Goal: Task Accomplishment & Management: Complete application form

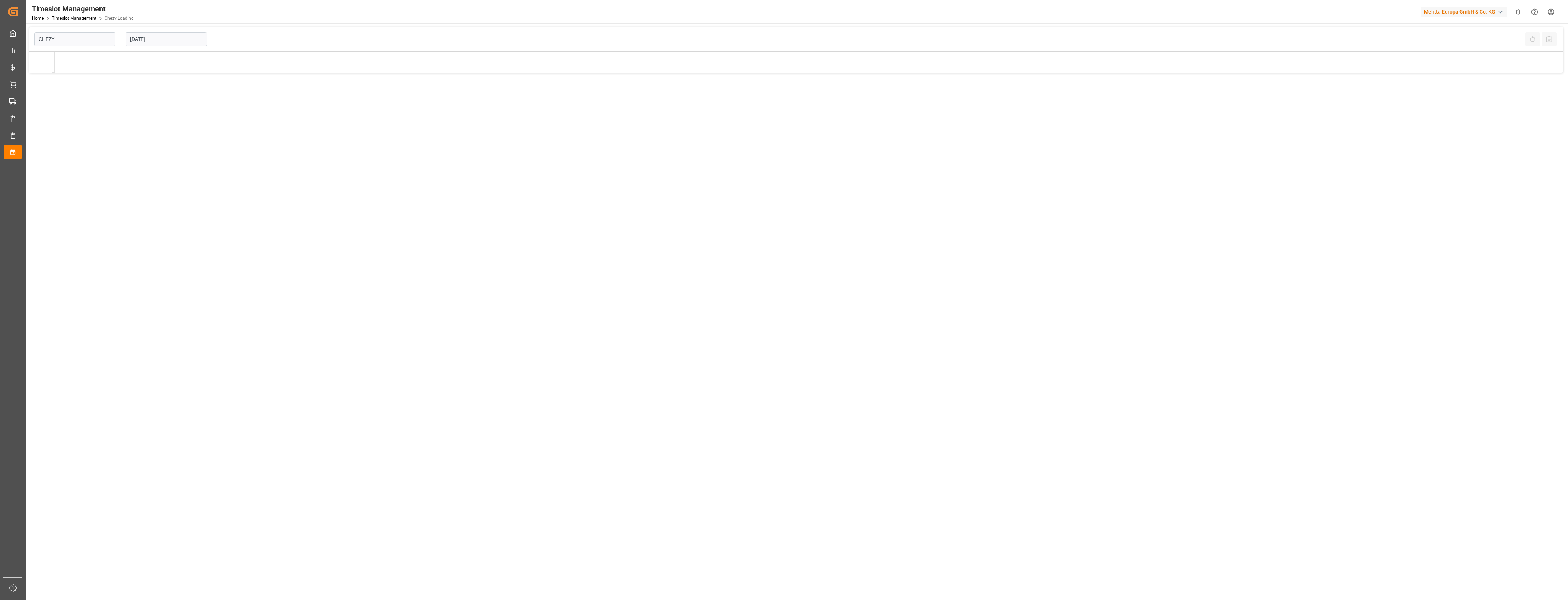
type input "Chezy Loading"
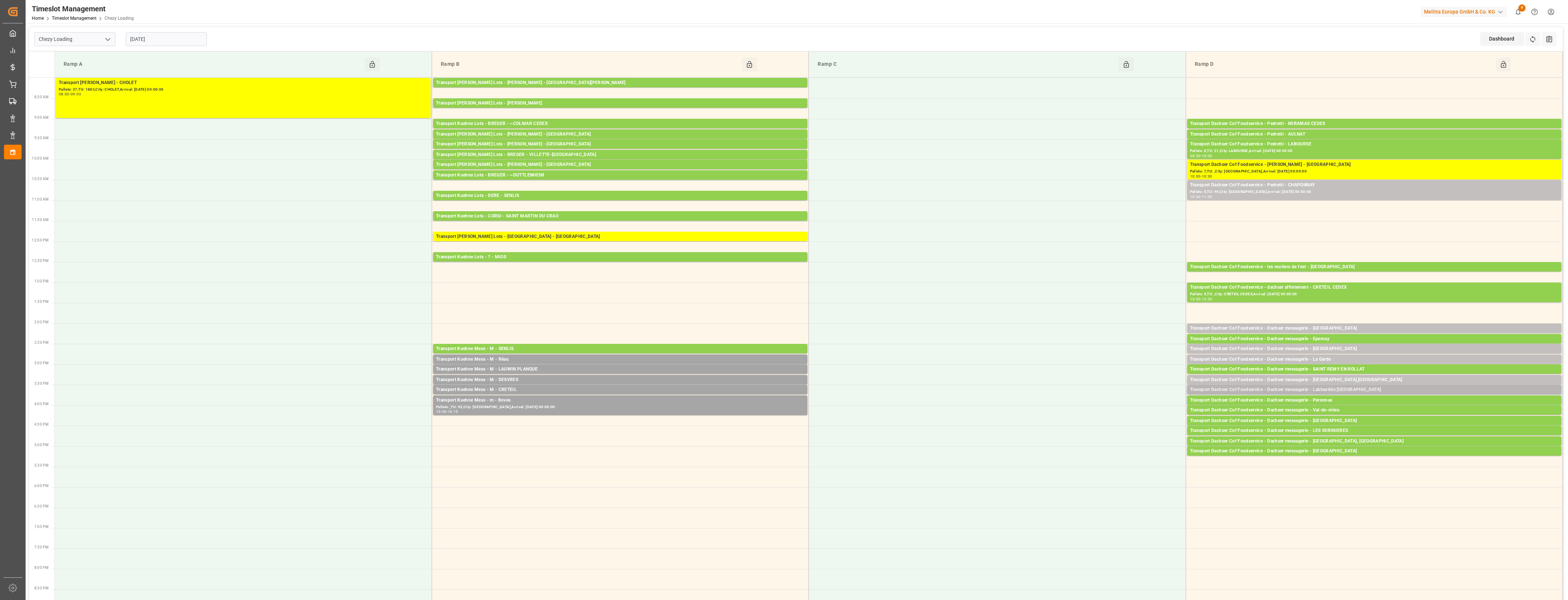
click at [1334, 389] on div "Transport Dachser Cof Foodservice - Dachser messagerie - Labbastide [GEOGRAPHIC…" at bounding box center [1374, 390] width 368 height 7
click at [1109, 423] on button "Open" at bounding box center [1091, 423] width 51 height 9
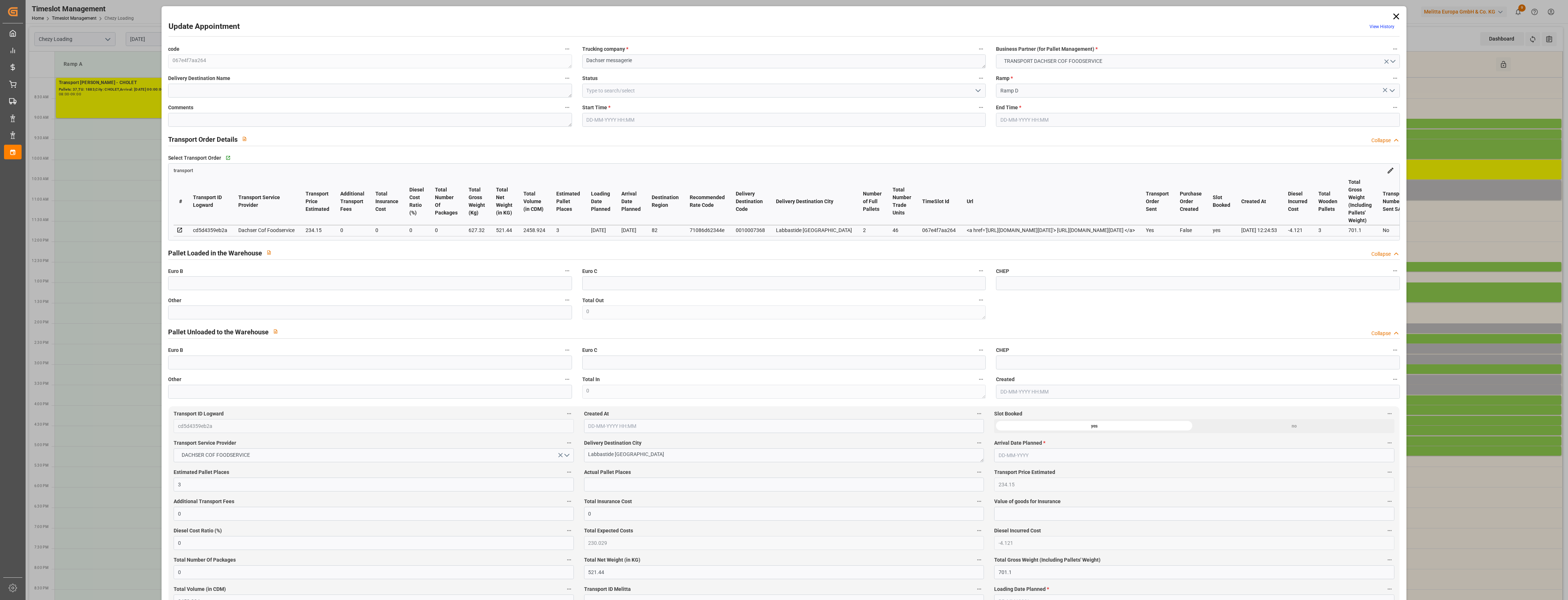
type input "3"
type input "234.15"
type input "0"
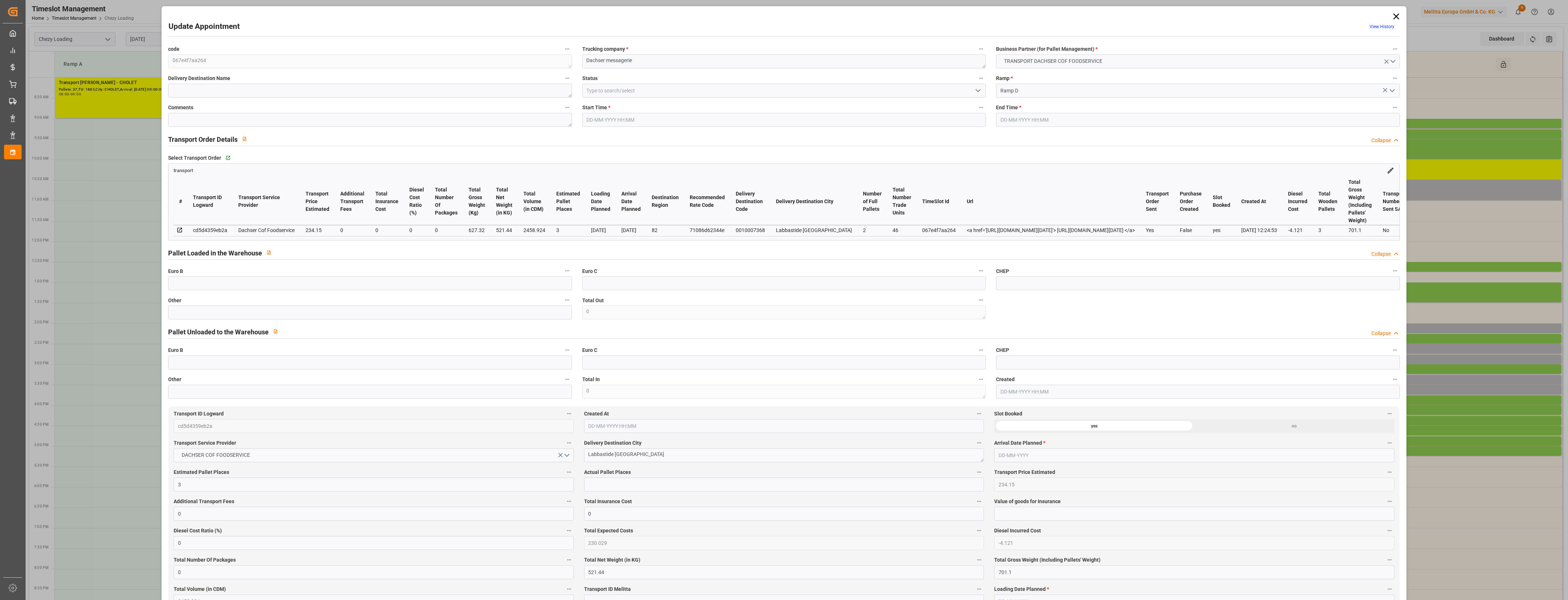
type input "230.029"
type input "-4.121"
type input "0"
type input "521.44"
type input "701.1"
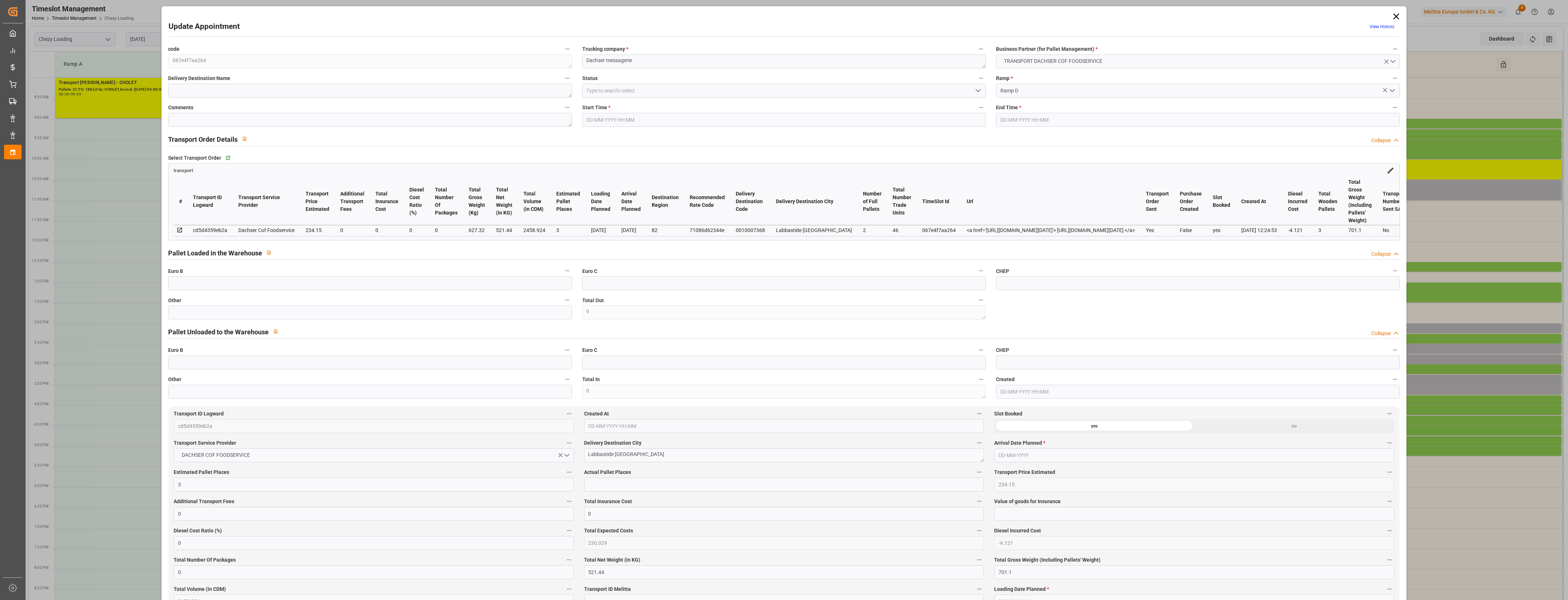
type input "2458.924"
type input "82"
type input "2"
type input "46"
type input "3"
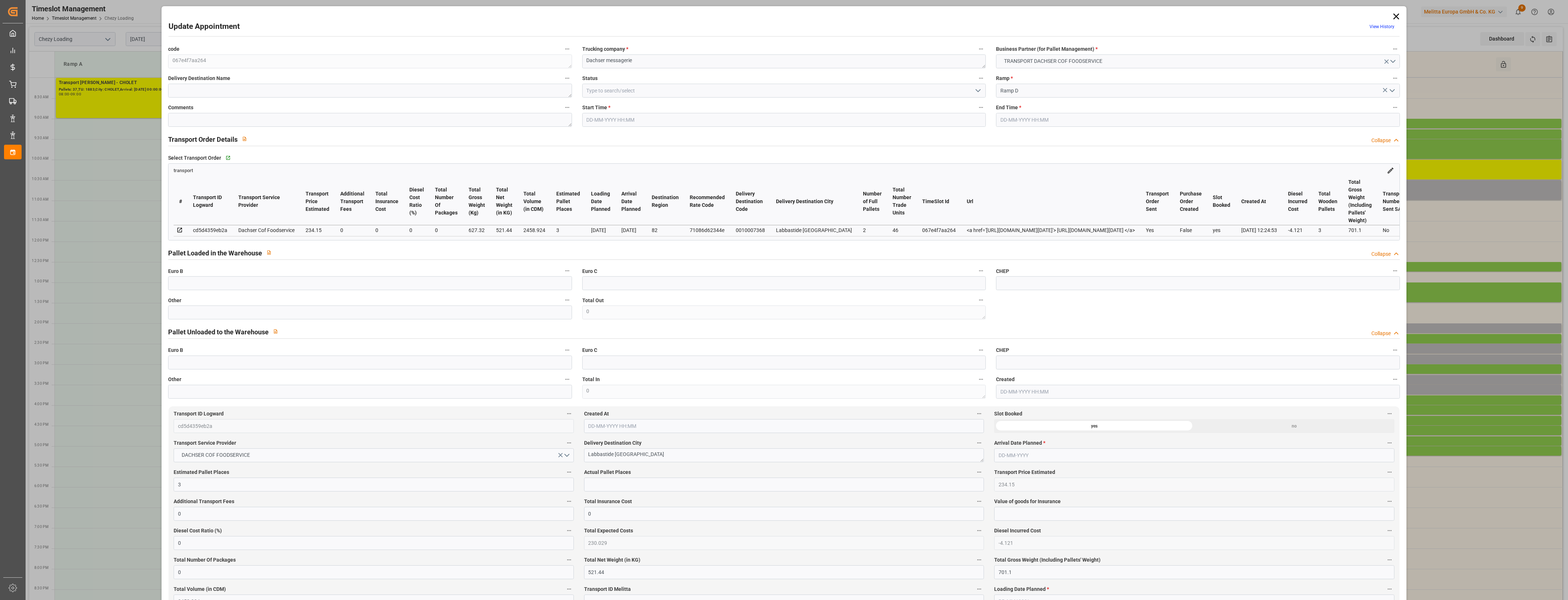
type input "101"
type input "627.32"
type input "0"
type input "4710.8598"
type input "0"
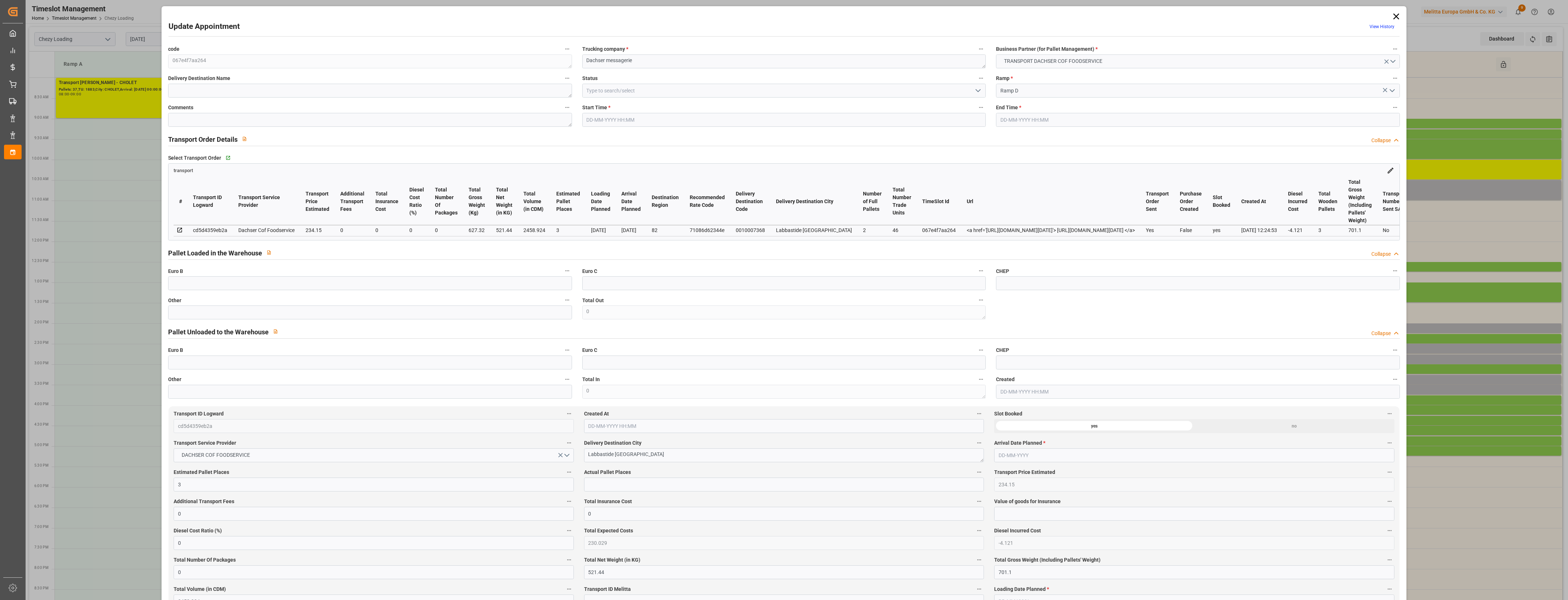
type input "0"
type input "21"
type input "35"
type input "[DATE] 15:30"
type input "[DATE] 15:45"
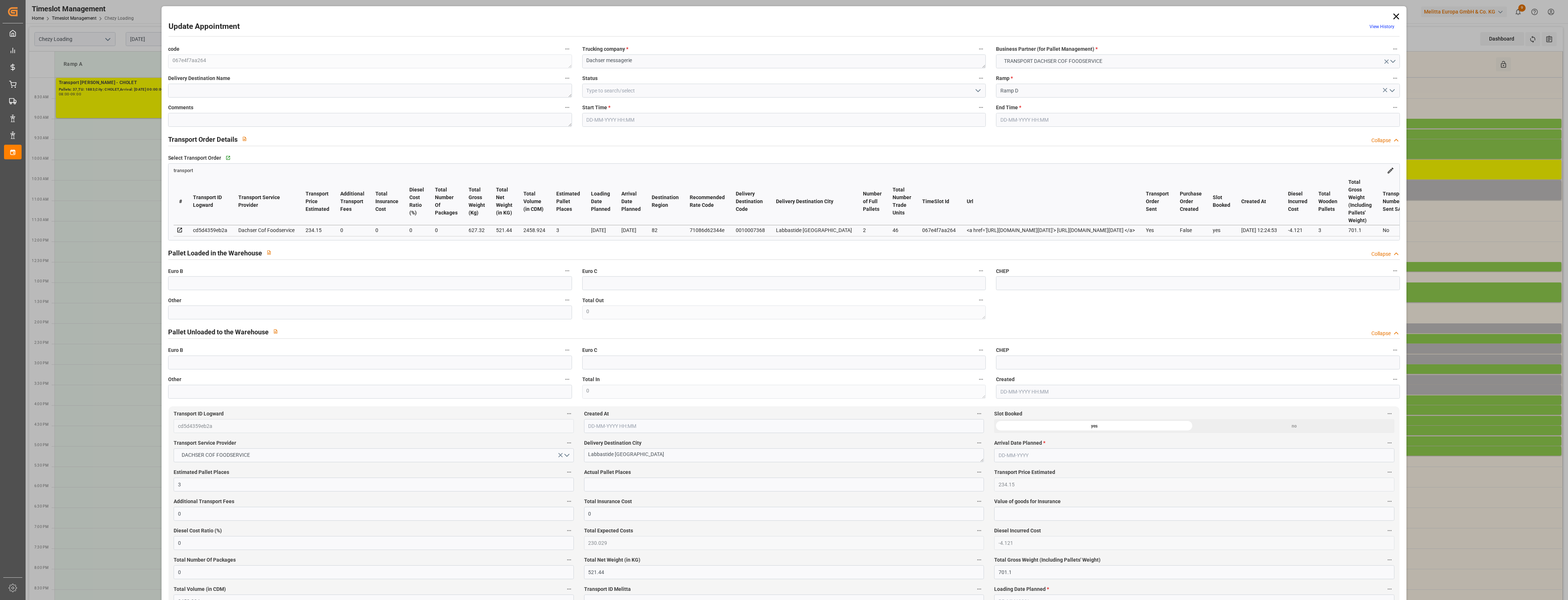
type input "[DATE] 12:52"
type input "[DATE] 12:24"
type input "[DATE]"
click at [980, 90] on icon "open menu" at bounding box center [978, 91] width 9 height 9
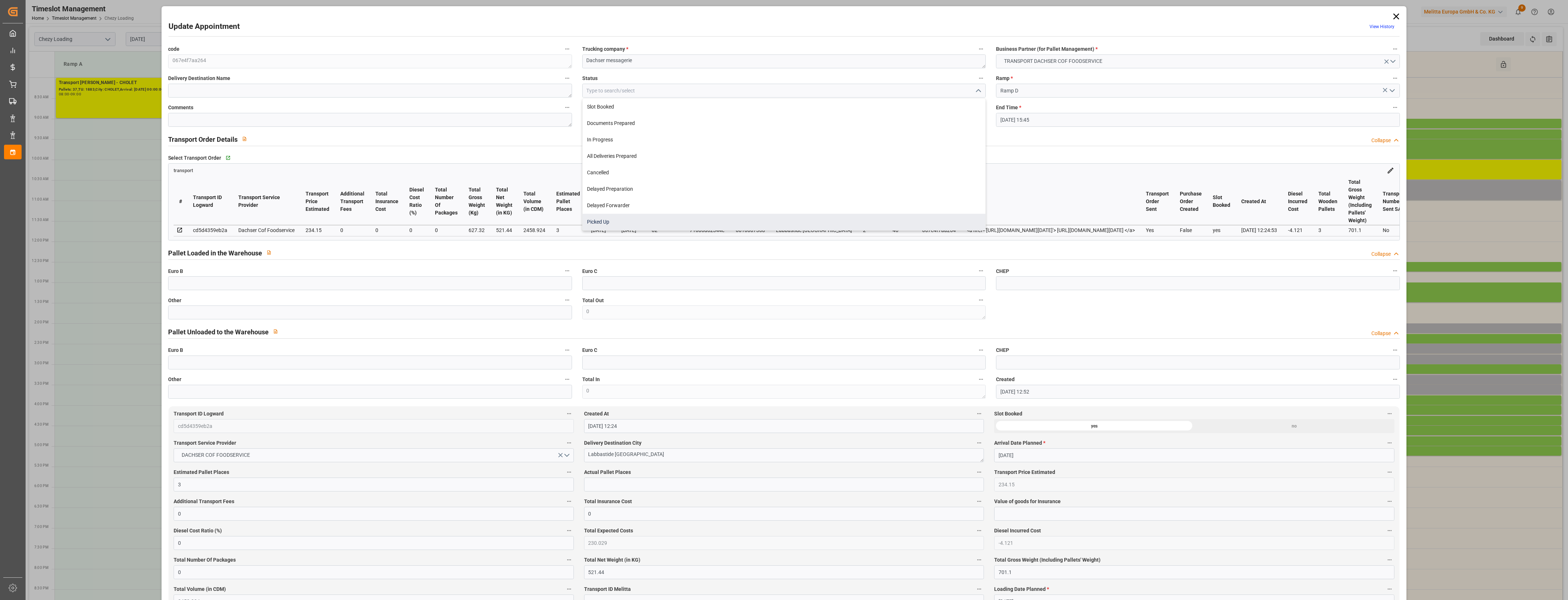
click at [623, 220] on div "Picked Up" at bounding box center [784, 222] width 403 height 16
type input "Picked Up"
click at [189, 317] on input "text" at bounding box center [369, 312] width 404 height 14
type input "3"
click at [600, 484] on input "text" at bounding box center [784, 484] width 400 height 14
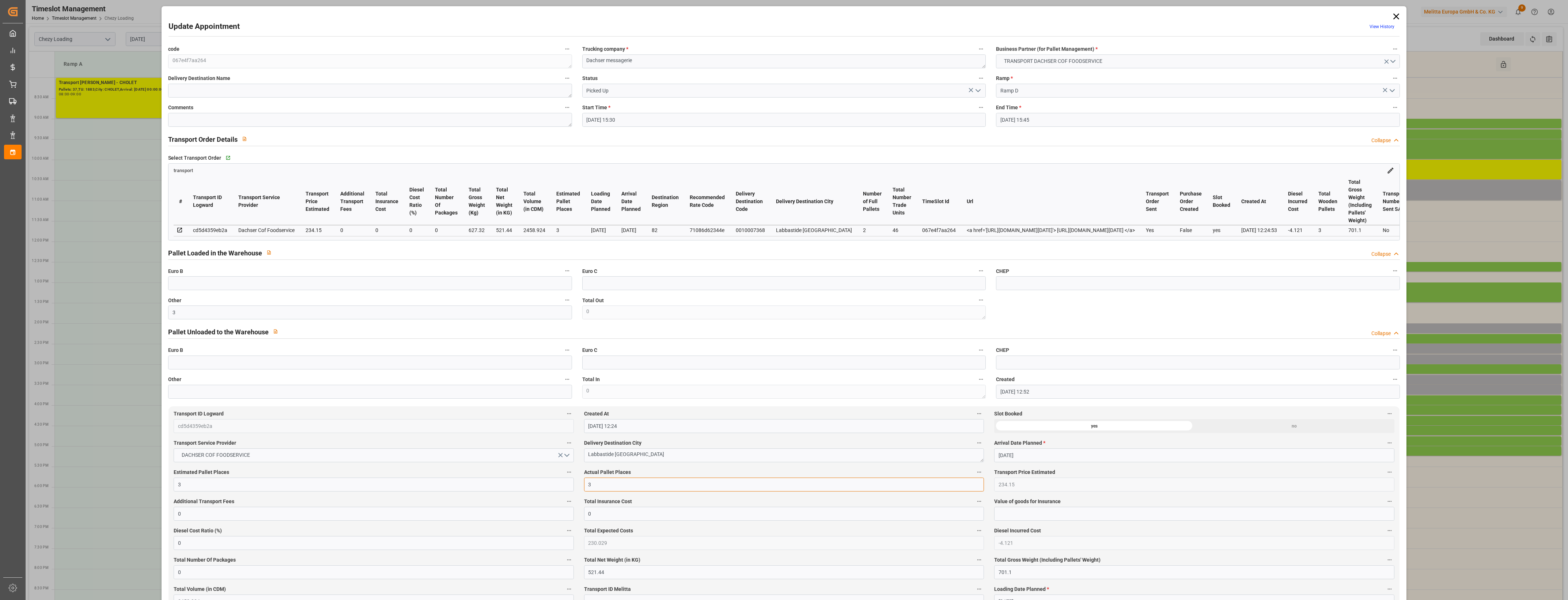
type input "3"
click at [650, 350] on label "Euro C" at bounding box center [784, 350] width 404 height 10
click at [976, 350] on button "Euro C" at bounding box center [981, 350] width 10 height 10
click at [654, 338] on div at bounding box center [784, 300] width 1568 height 600
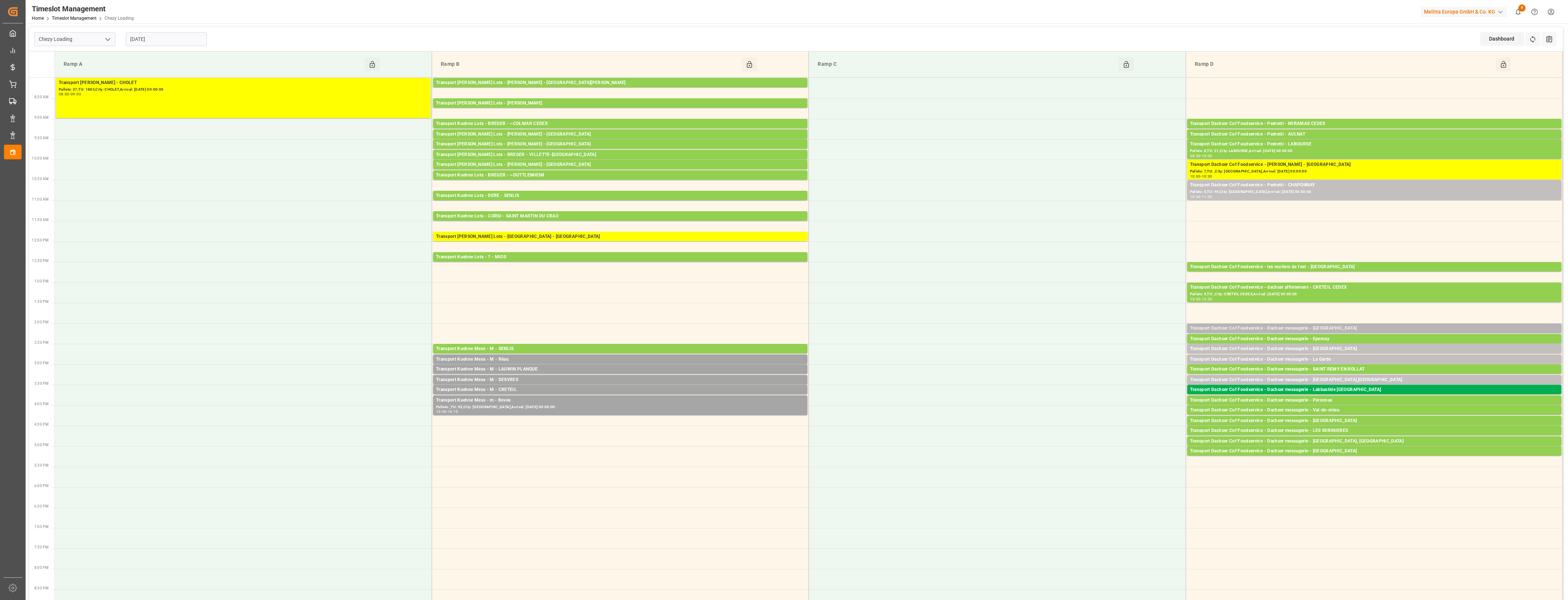
click at [1335, 328] on div "Transport Dachser Cof Foodservice - Dachser messagerie - [GEOGRAPHIC_DATA]" at bounding box center [1374, 329] width 368 height 7
click at [1095, 360] on button "Open" at bounding box center [1091, 361] width 51 height 9
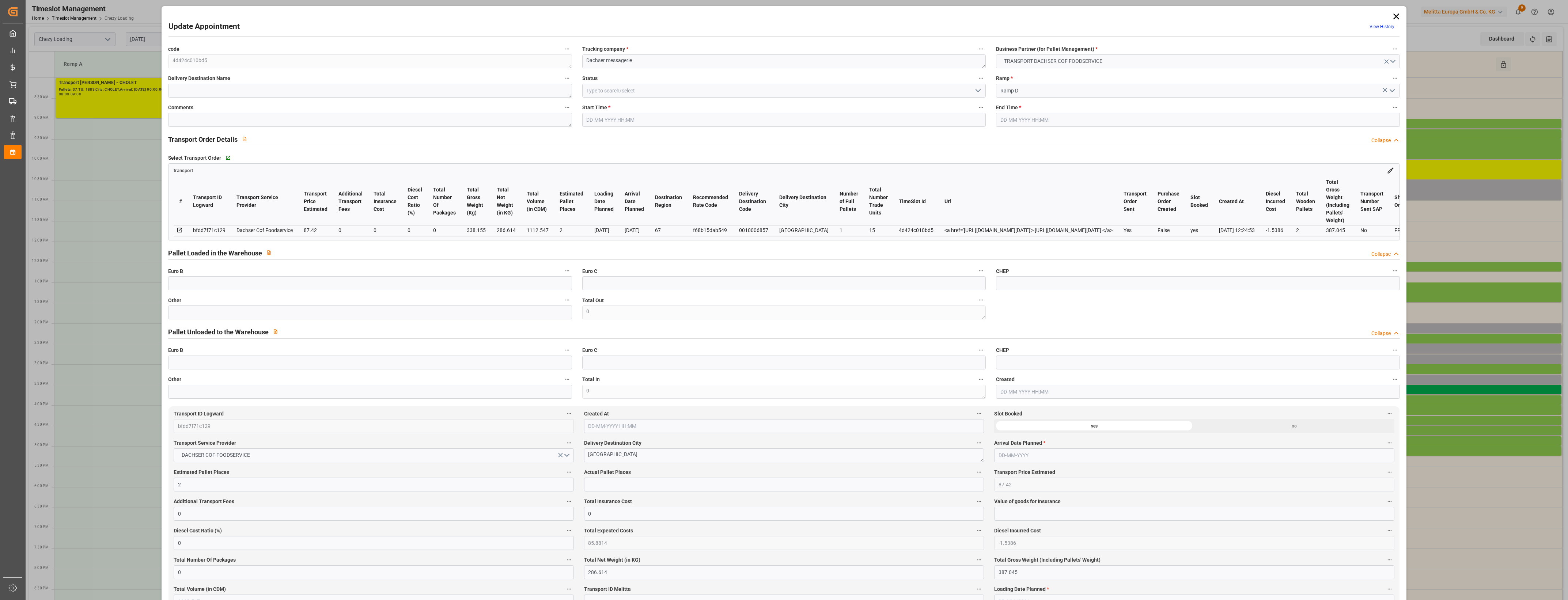
type input "2"
type input "87.42"
type input "0"
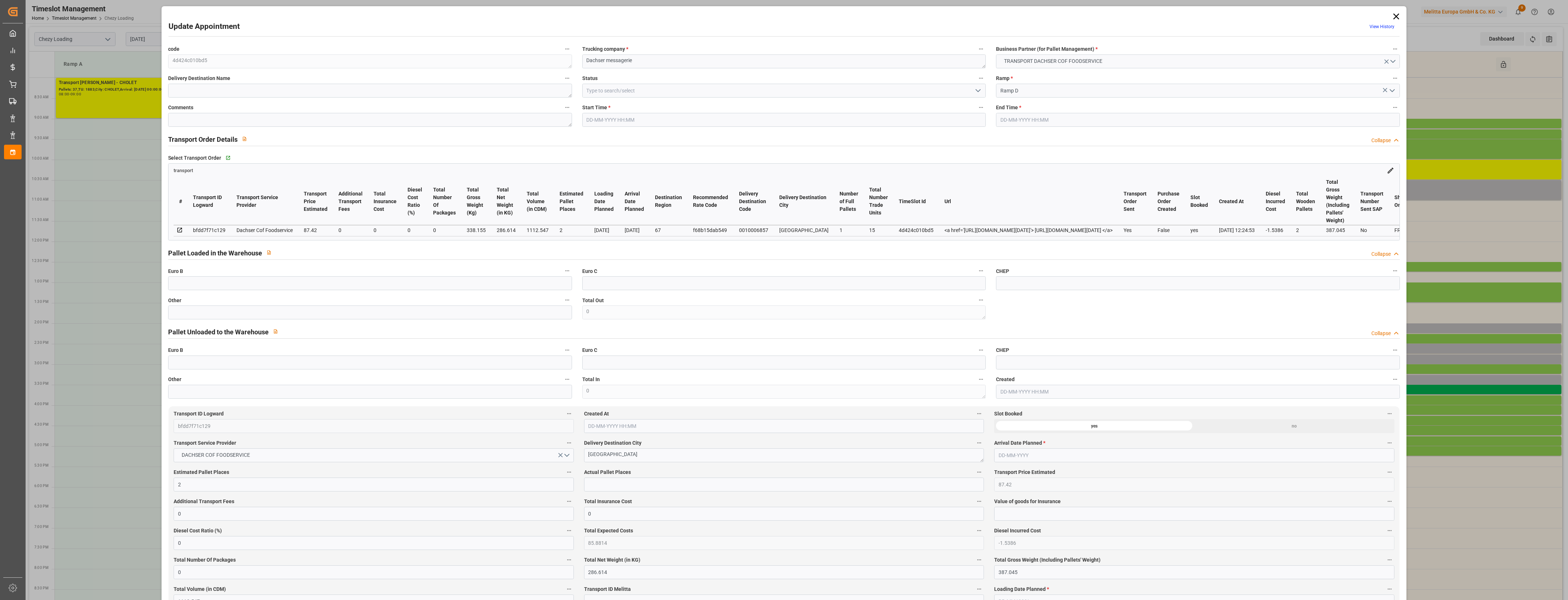
type input "85.8814"
type input "-1.5386"
type input "0"
type input "286.614"
type input "387.045"
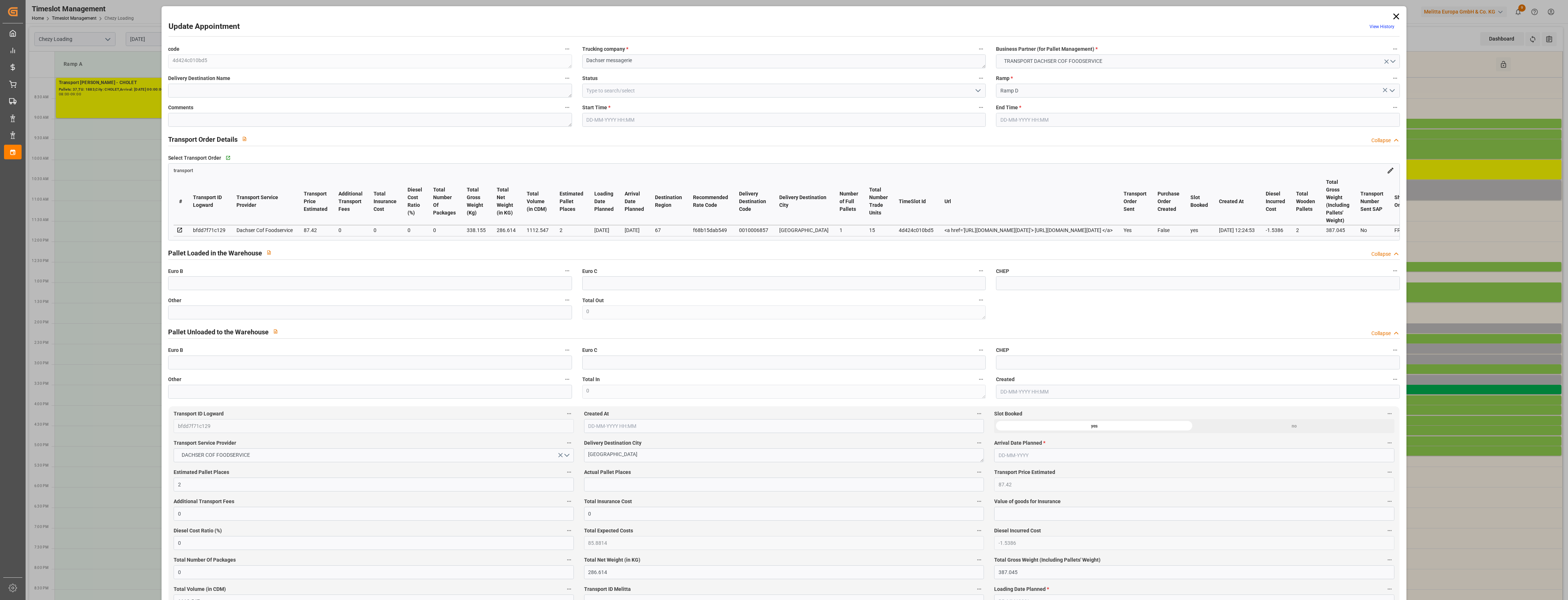
type input "1112.547"
type input "67"
type input "1"
type input "15"
type input "2"
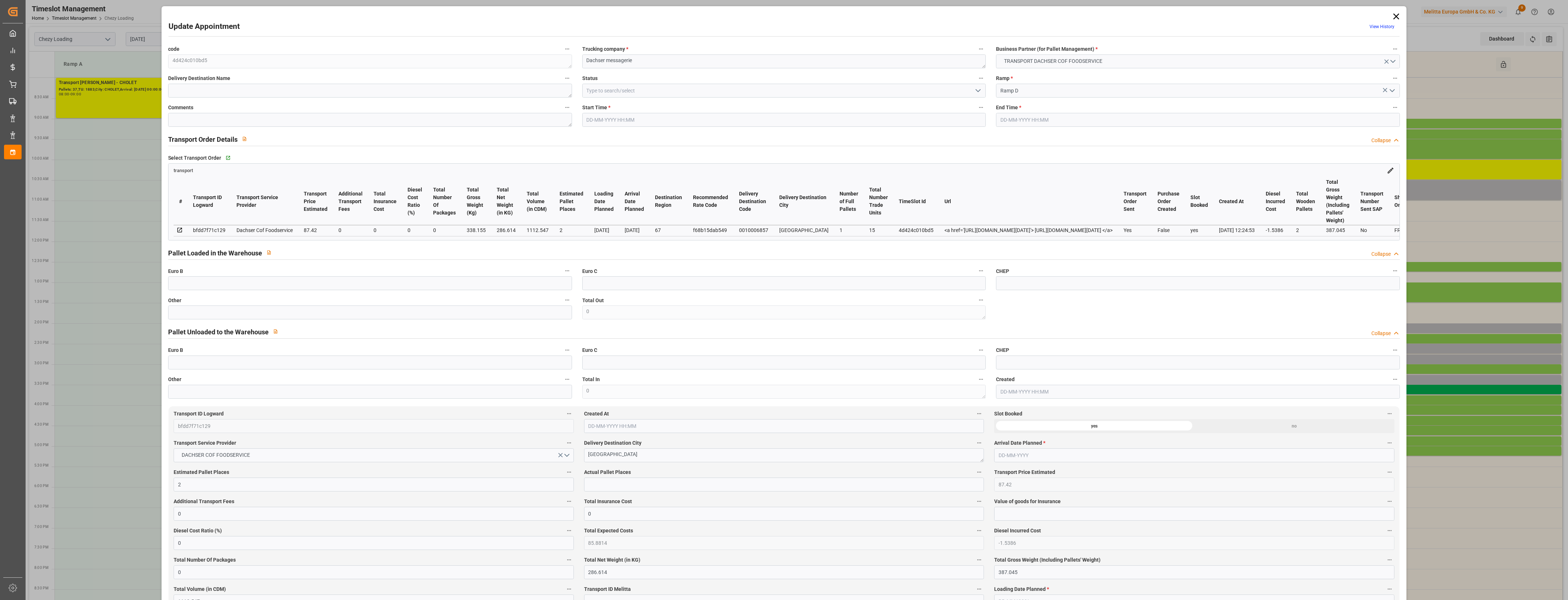
type input "101"
type input "338.155"
type input "0"
type input "4710.8598"
type input "0"
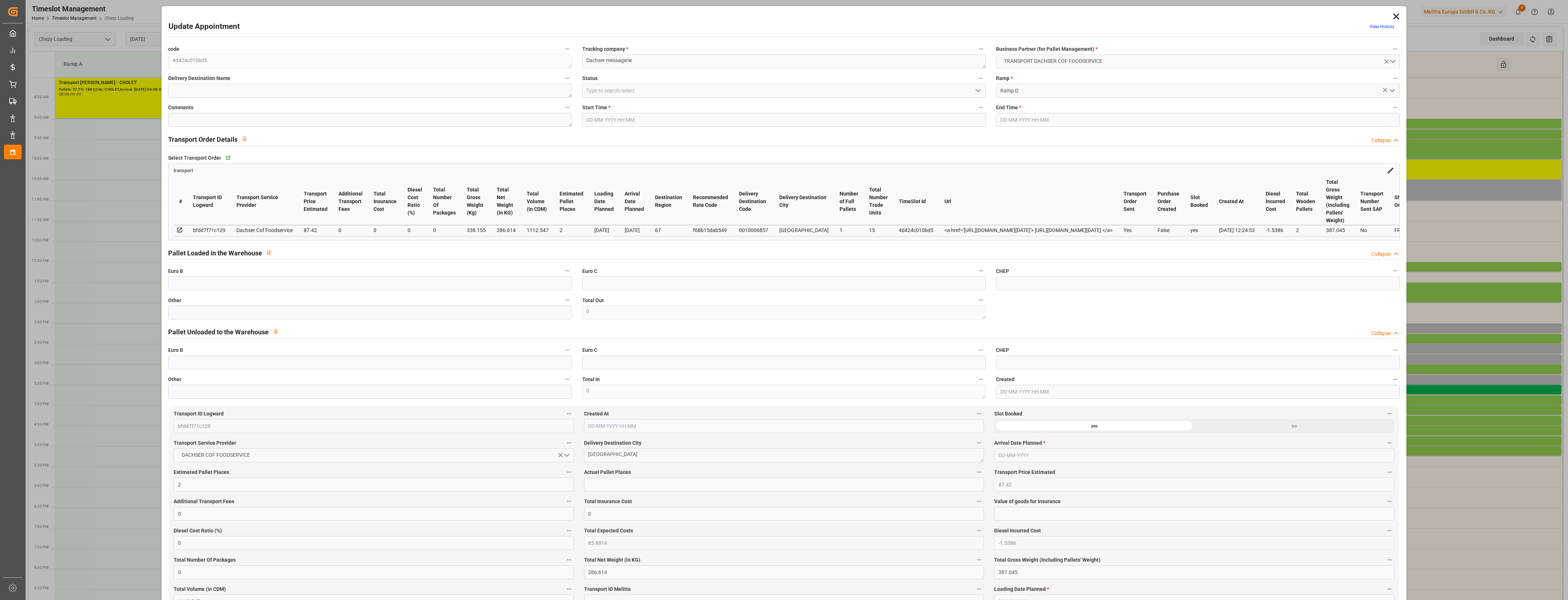
type input "0"
type input "21"
type input "35"
type input "[DATE] 14:00"
type input "[DATE] 14:15"
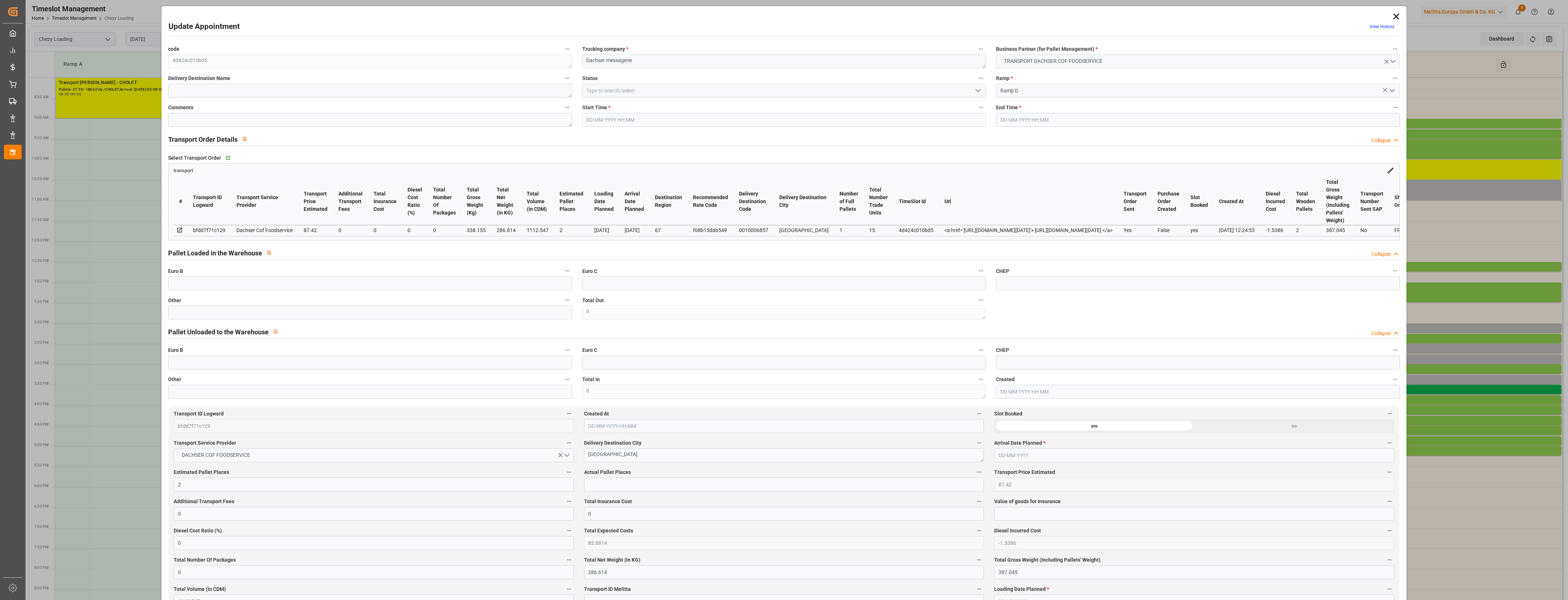
type input "[DATE] 12:49"
type input "[DATE] 12:24"
type input "[DATE]"
click at [1394, 15] on icon at bounding box center [1396, 16] width 10 height 10
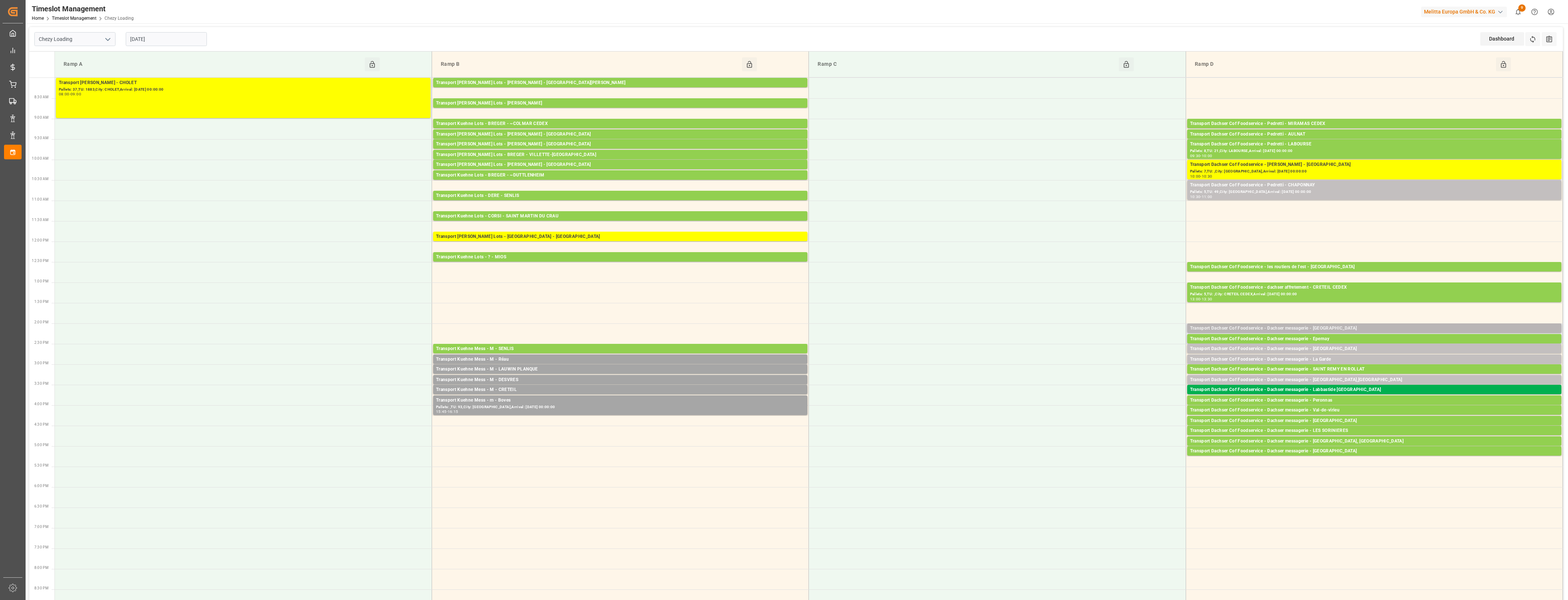
click at [1353, 328] on div "Transport Dachser Cof Foodservice - Dachser messagerie - [GEOGRAPHIC_DATA]" at bounding box center [1374, 329] width 368 height 7
click at [1108, 358] on button "Open" at bounding box center [1091, 361] width 51 height 9
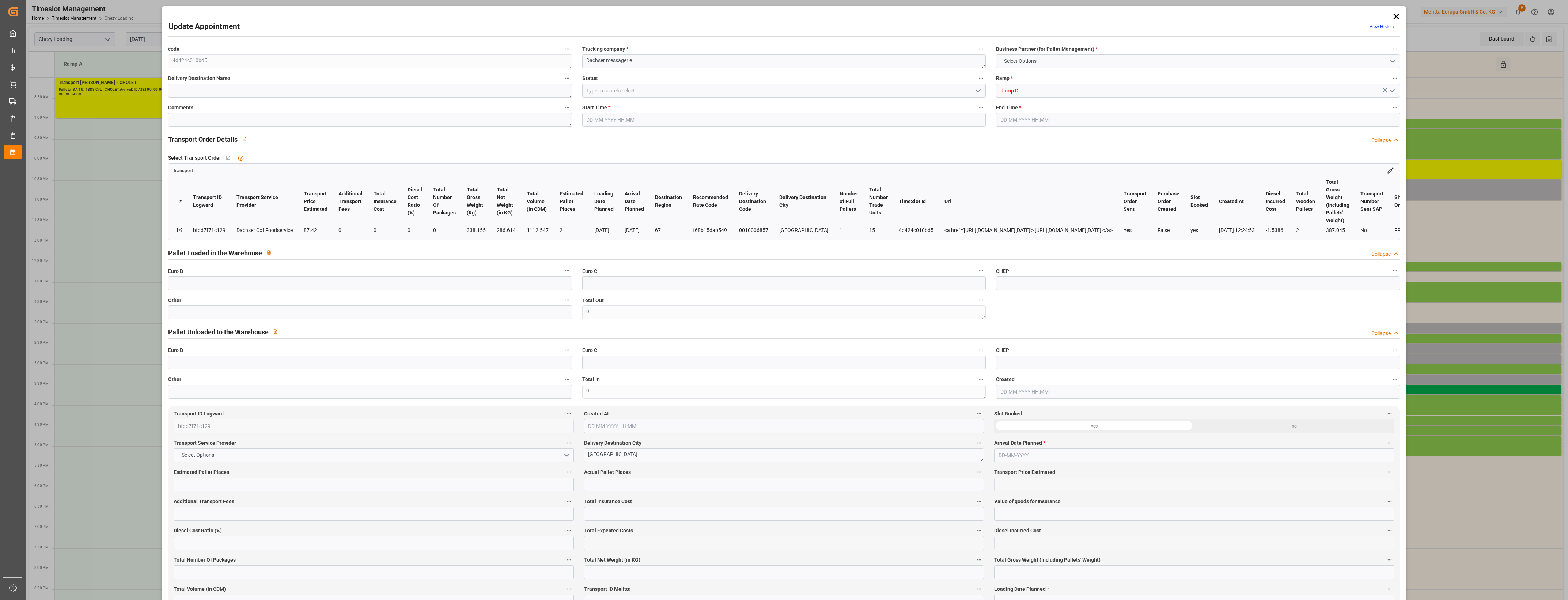
type input "2"
type input "87.42"
type input "0"
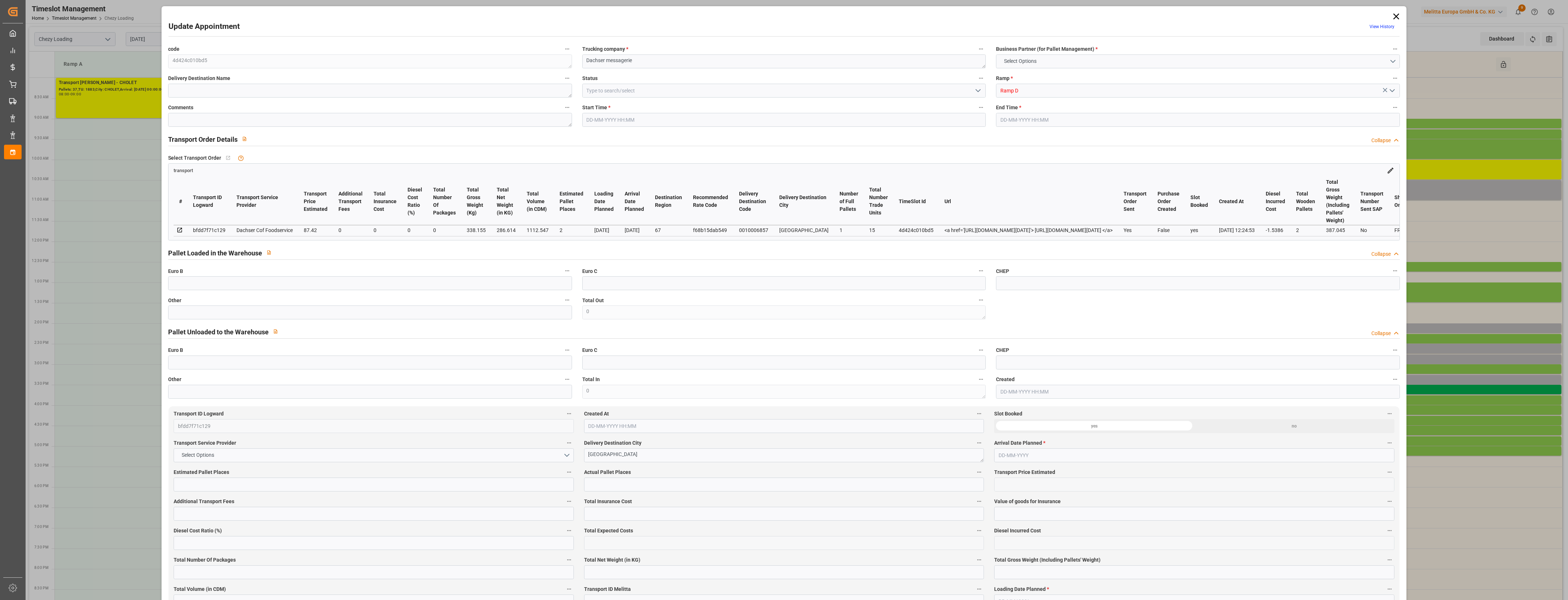
type input "85.8814"
type input "-1.5386"
type input "0"
type input "286.614"
type input "387.045"
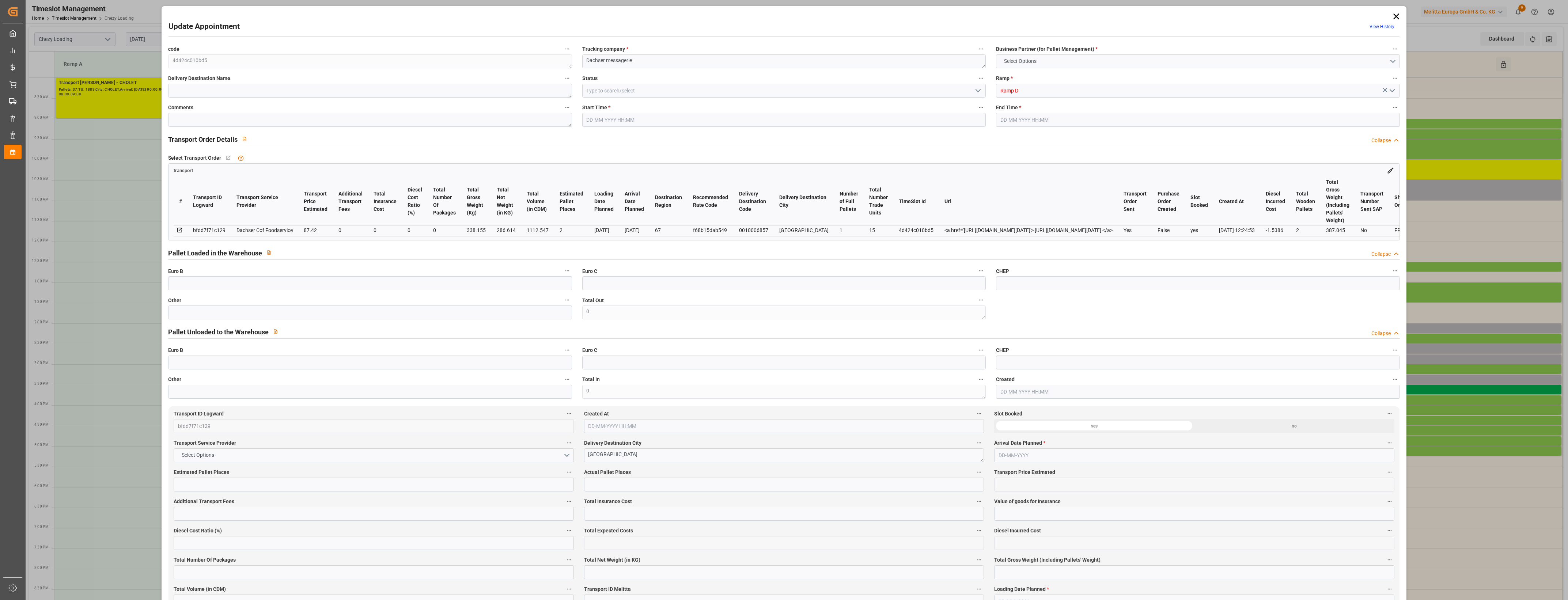
type input "1112.547"
type input "67"
type input "1"
type input "15"
type input "2"
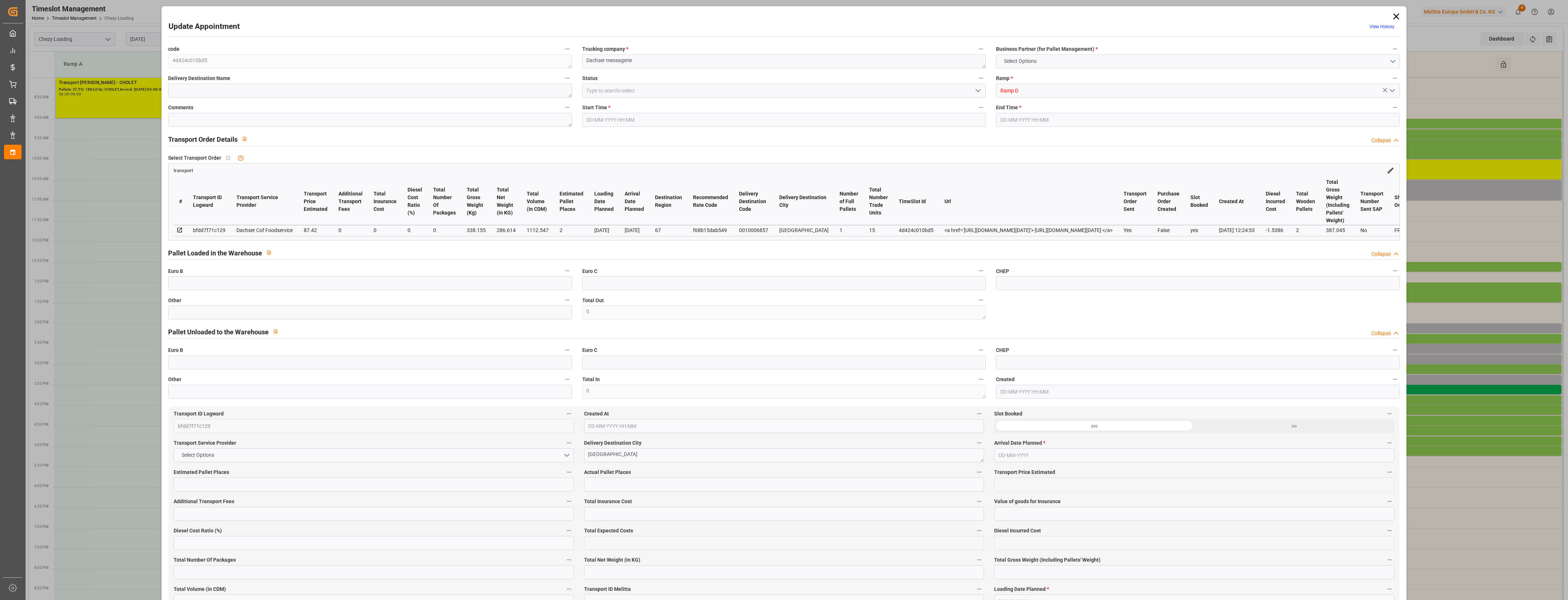
type input "101"
type input "338.155"
type input "0"
type input "4710.8598"
type input "0"
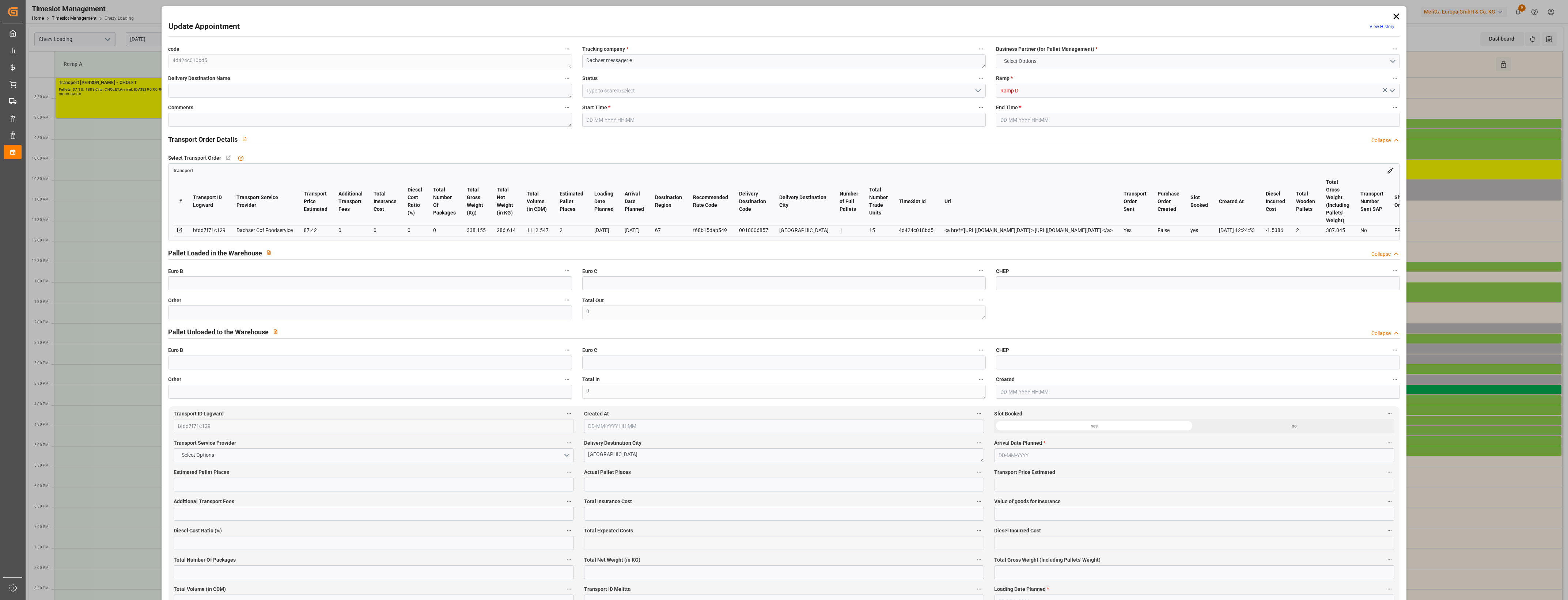
type input "0"
type input "21"
type input "35"
type input "[DATE] 14:00"
type input "[DATE] 14:15"
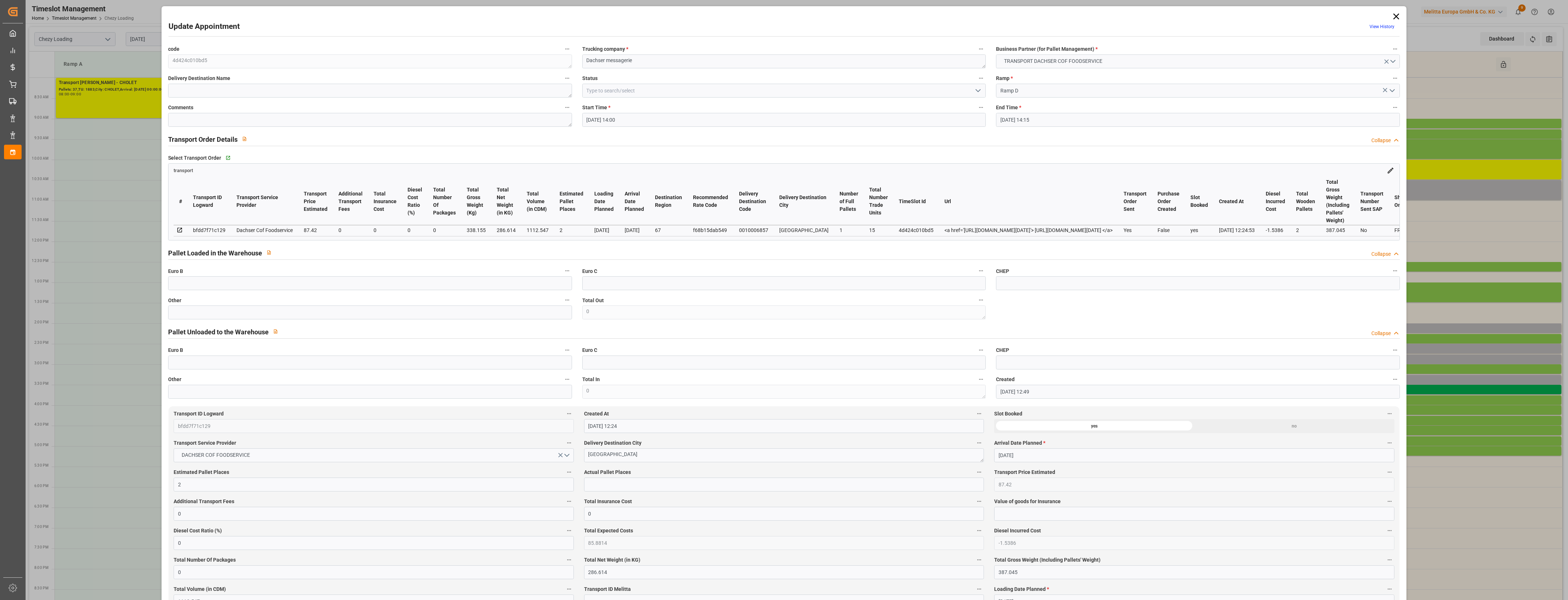
type input "[DATE] 12:49"
type input "[DATE] 12:24"
type input "[DATE]"
click at [336, 319] on input "text" at bounding box center [369, 312] width 404 height 14
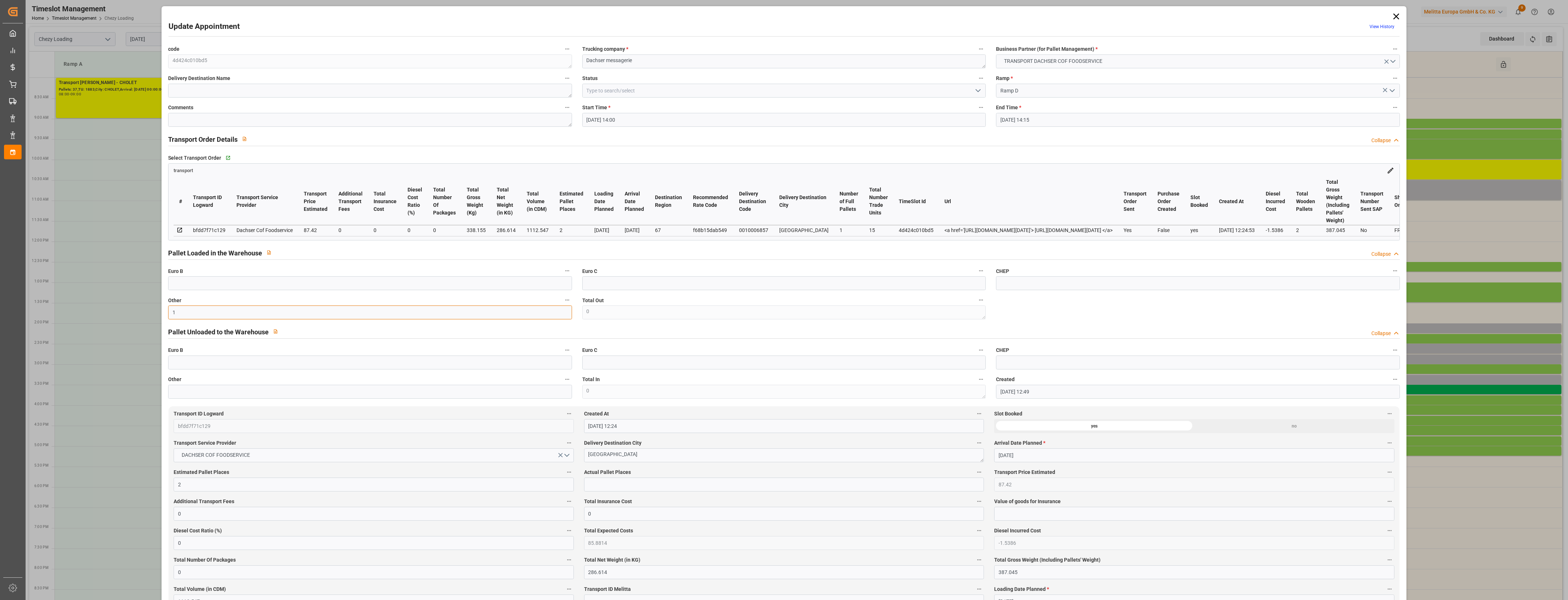
type input "1"
click at [606, 487] on input "text" at bounding box center [784, 484] width 400 height 14
type input "1"
drag, startPoint x: 663, startPoint y: 465, endPoint x: 670, endPoint y: 472, distance: 9.9
click at [663, 465] on div "Delivery Destination [GEOGRAPHIC_DATA]" at bounding box center [784, 450] width 410 height 29
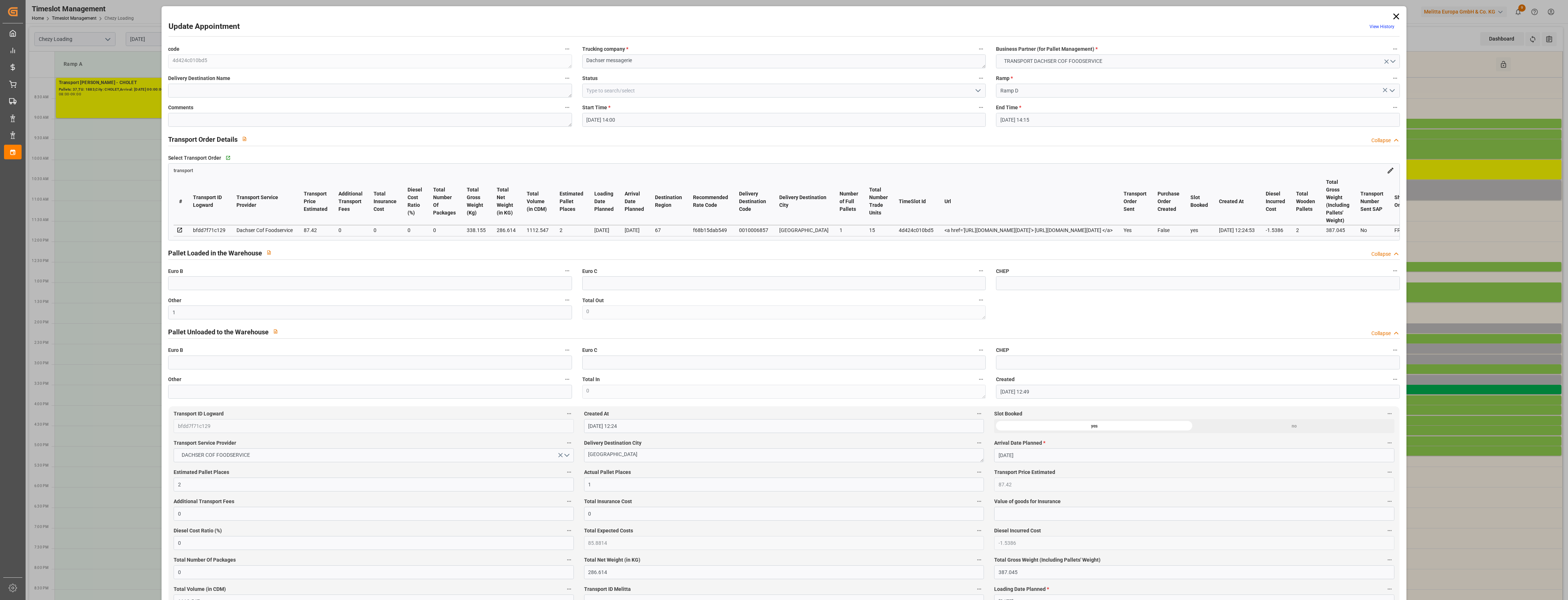
click at [670, 472] on label "Actual Pallet Places" at bounding box center [784, 472] width 400 height 10
click at [975, 472] on button "Actual Pallet Places" at bounding box center [979, 472] width 10 height 10
click at [975, 89] on div at bounding box center [784, 300] width 1568 height 600
click at [978, 92] on icon "open menu" at bounding box center [978, 91] width 9 height 9
click at [608, 220] on div "Picked Up" at bounding box center [784, 222] width 403 height 16
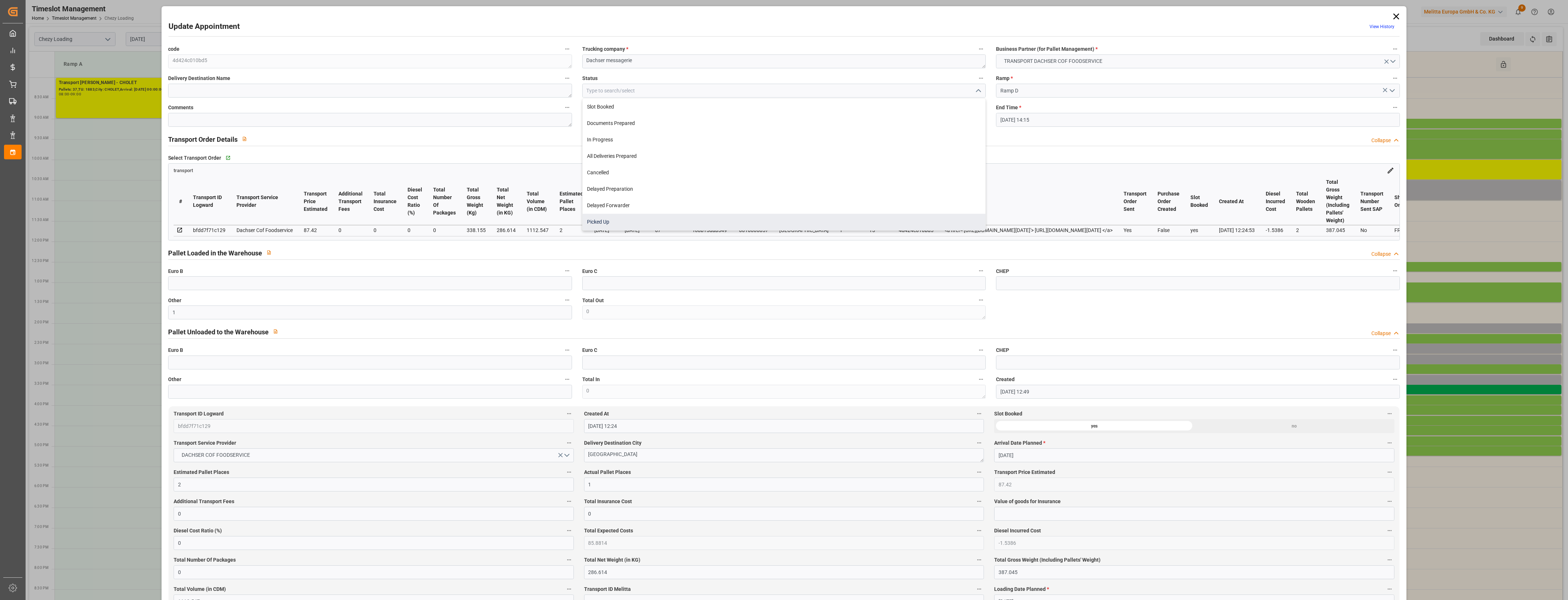
type input "Picked Up"
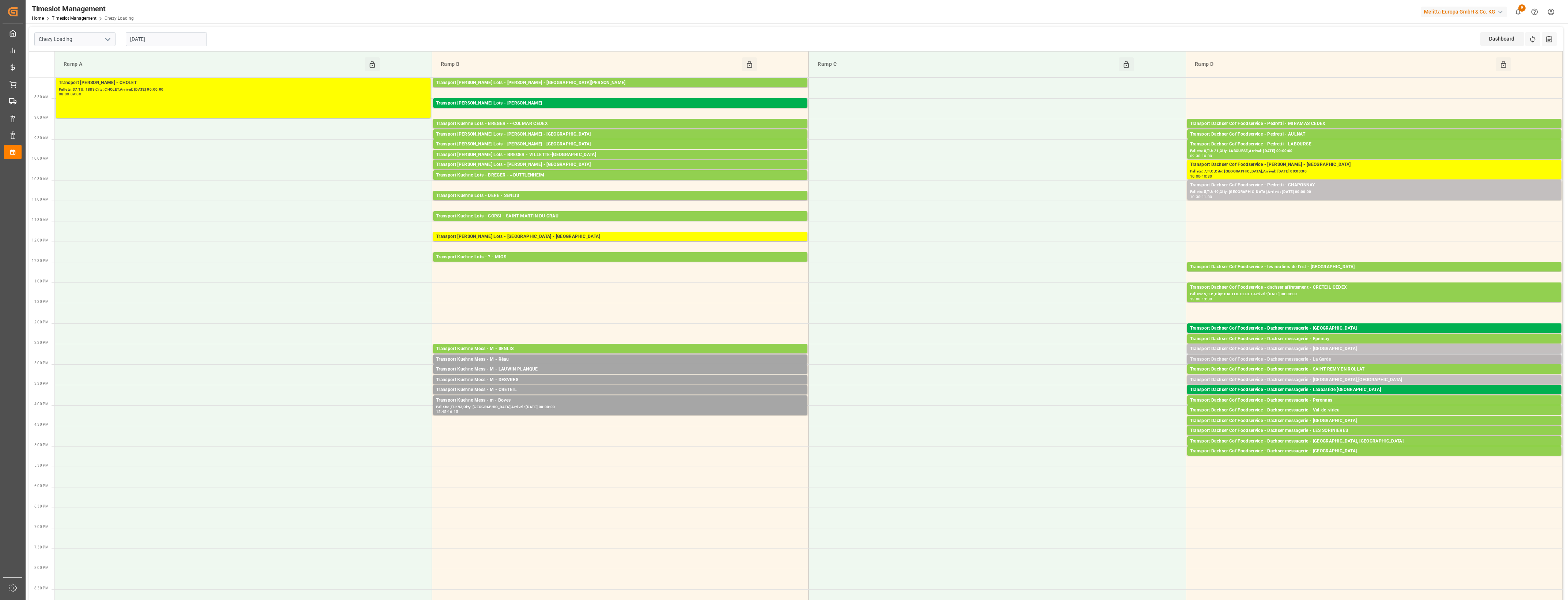
click at [1336, 357] on div "Transport Dachser Cof Foodservice - Dachser messagerie - La Garde" at bounding box center [1374, 360] width 368 height 7
click at [1112, 379] on button "Open" at bounding box center [1091, 382] width 51 height 9
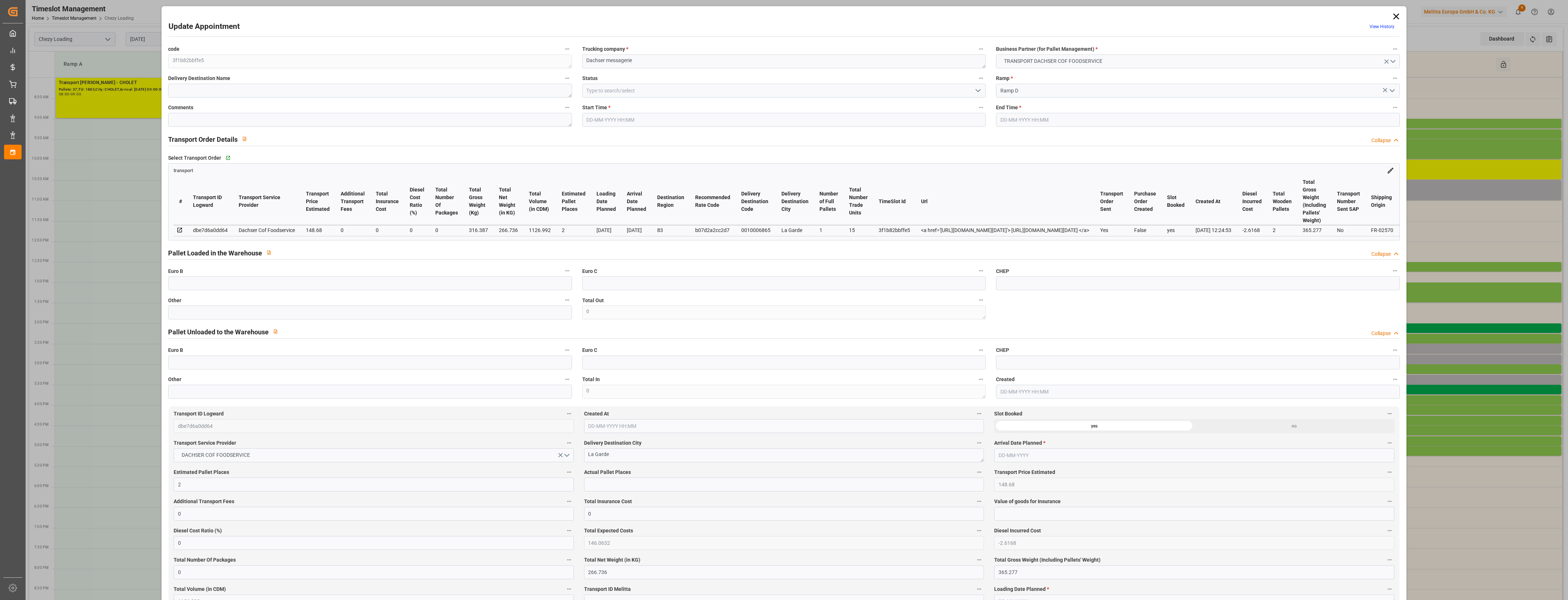
type input "2"
type input "148.68"
type input "0"
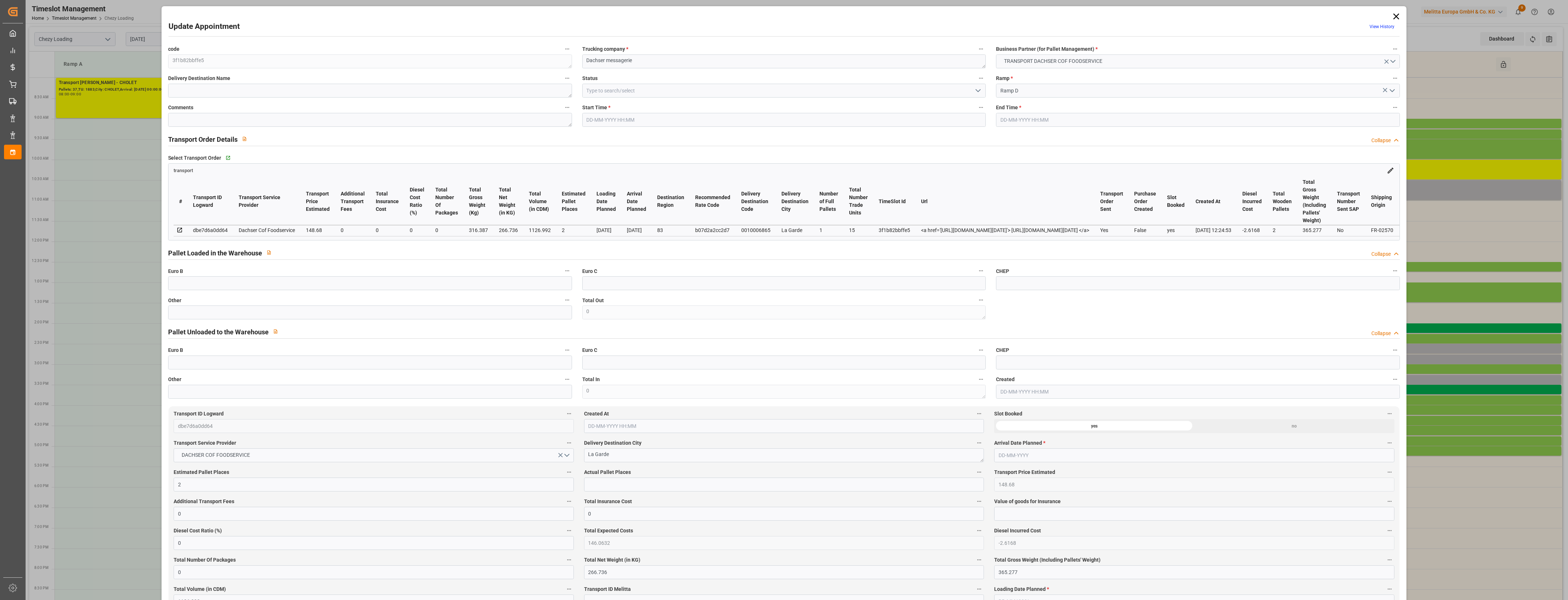
type input "146.0632"
type input "-2.6168"
type input "0"
type input "266.736"
type input "365.277"
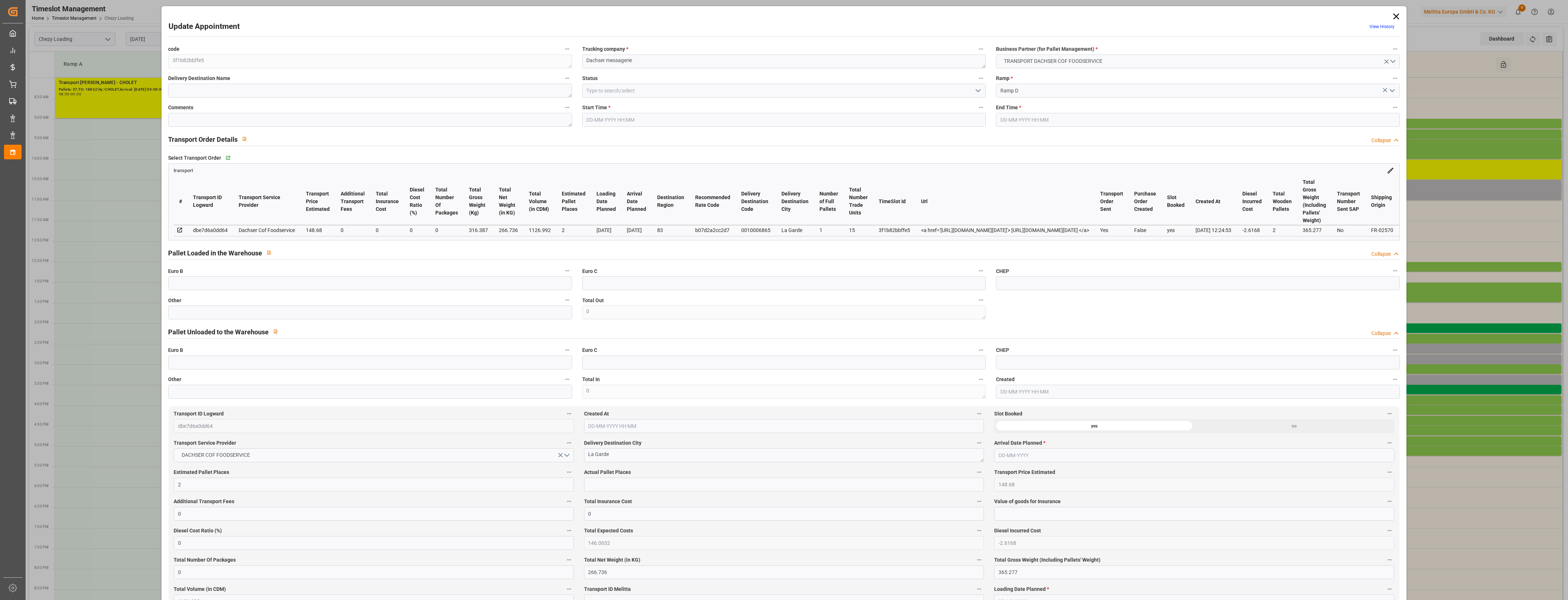
type input "1126.992"
type input "83"
type input "1"
type input "15"
type input "2"
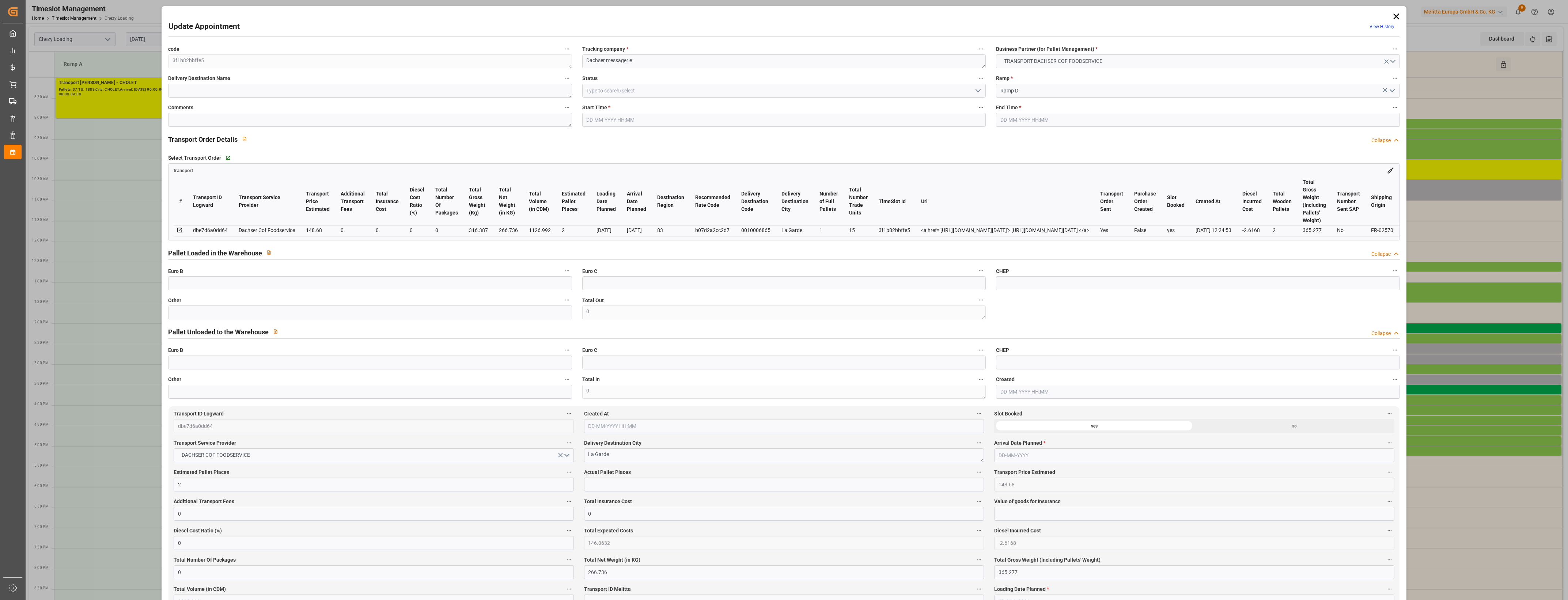
type input "101"
type input "316.387"
type input "0"
type input "4710.8598"
type input "0"
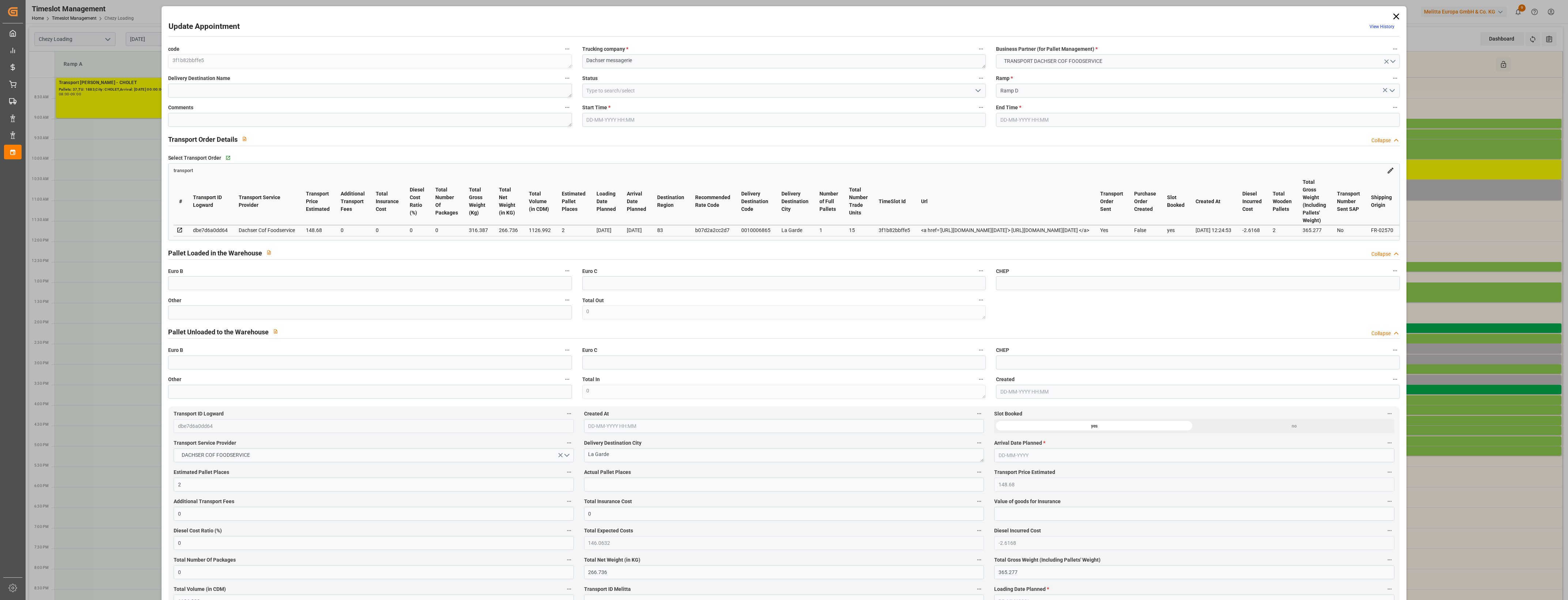
type input "0"
type input "21"
type input "35"
type input "[DATE] 14:45"
type input "[DATE] 15:00"
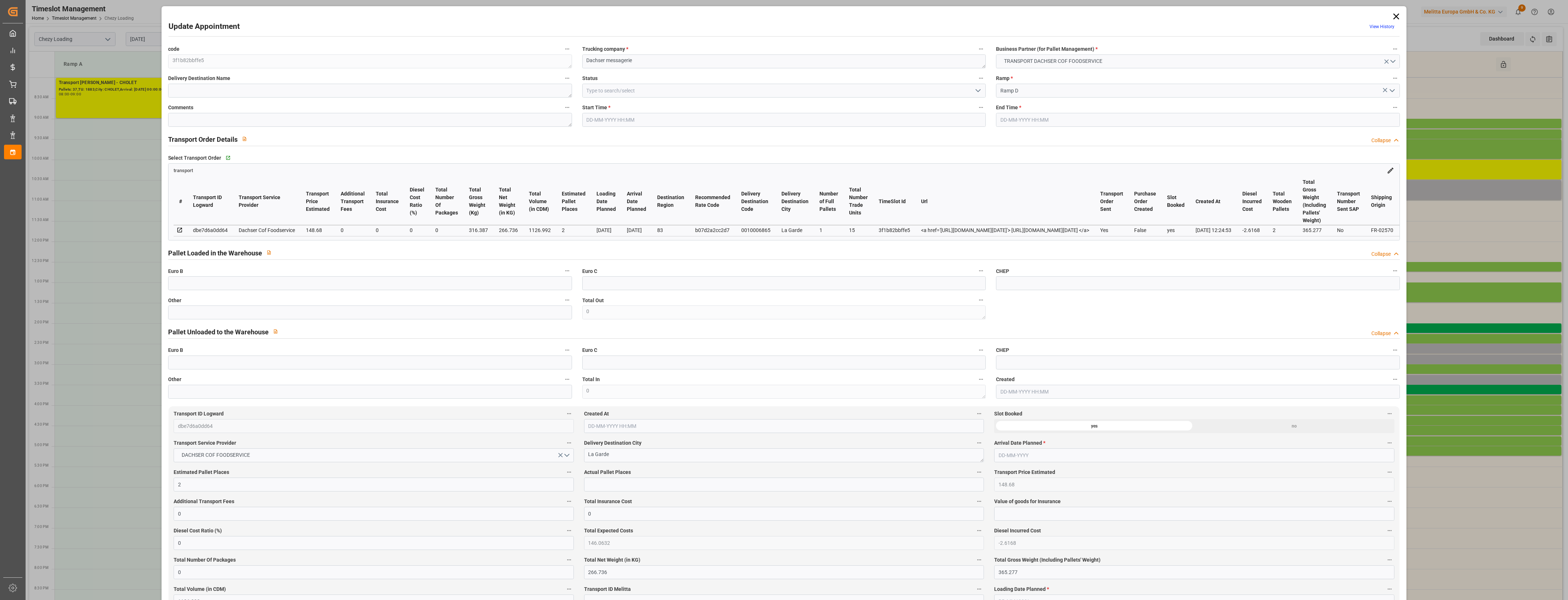
type input "[DATE] 12:51"
type input "[DATE] 12:24"
type input "[DATE]"
click at [194, 319] on input "text" at bounding box center [369, 312] width 404 height 14
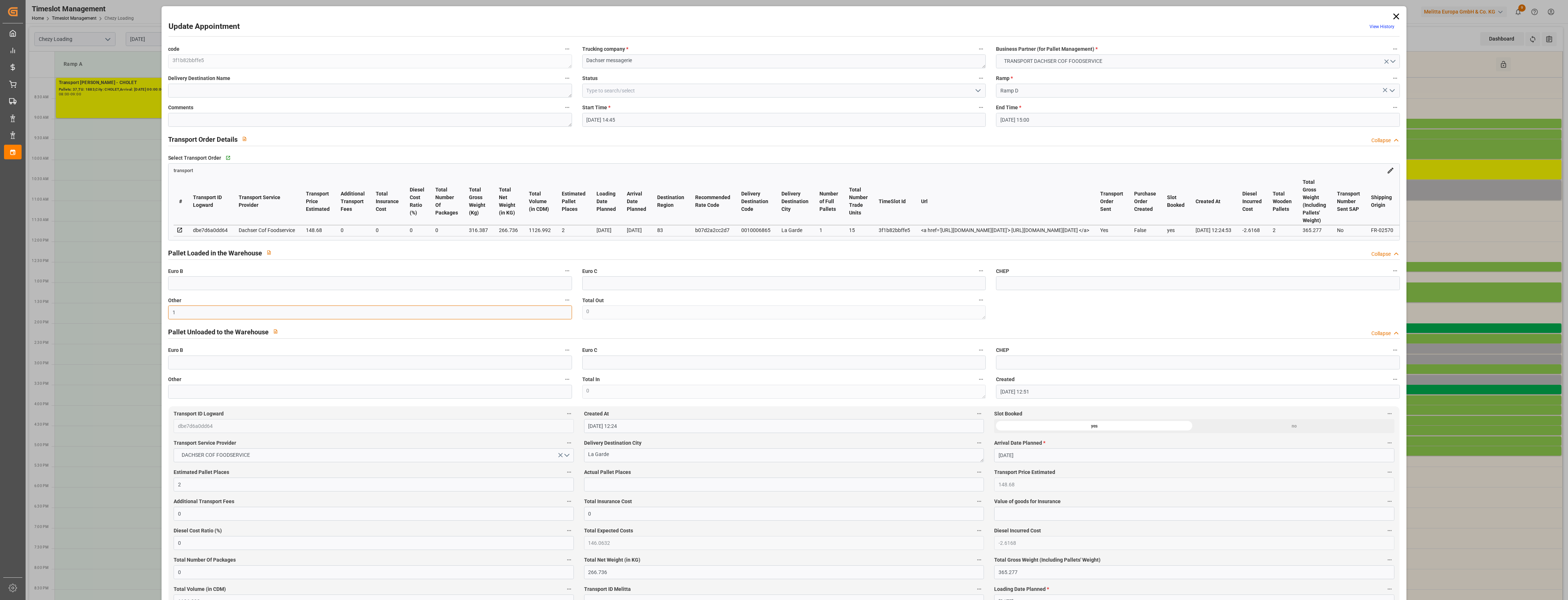
type input "1"
click at [623, 484] on input "text" at bounding box center [784, 484] width 400 height 14
type input "1"
click at [659, 472] on label "Actual Pallet Places" at bounding box center [784, 472] width 400 height 10
click at [975, 472] on button "Actual Pallet Places" at bounding box center [979, 472] width 10 height 10
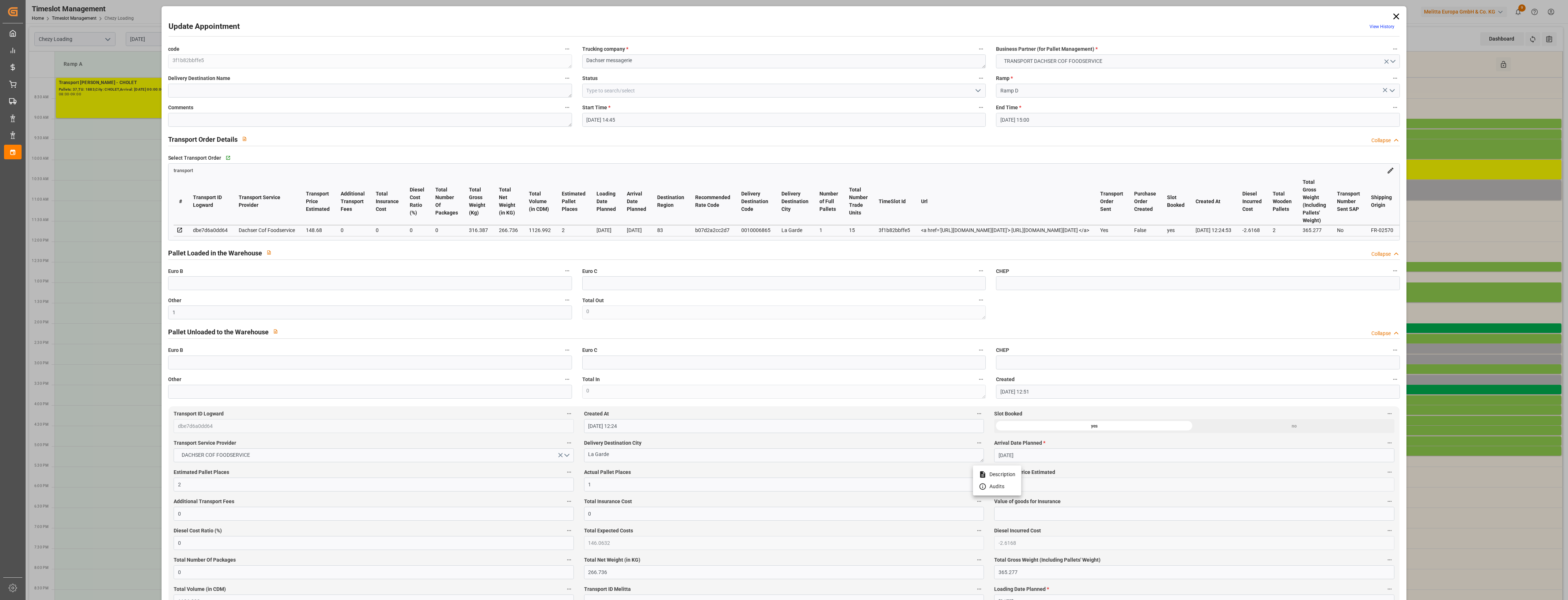
click at [663, 472] on div at bounding box center [784, 300] width 1568 height 600
click at [978, 86] on icon "open menu" at bounding box center [978, 91] width 9 height 9
click at [611, 224] on div "Picked Up" at bounding box center [784, 222] width 403 height 16
type input "Picked Up"
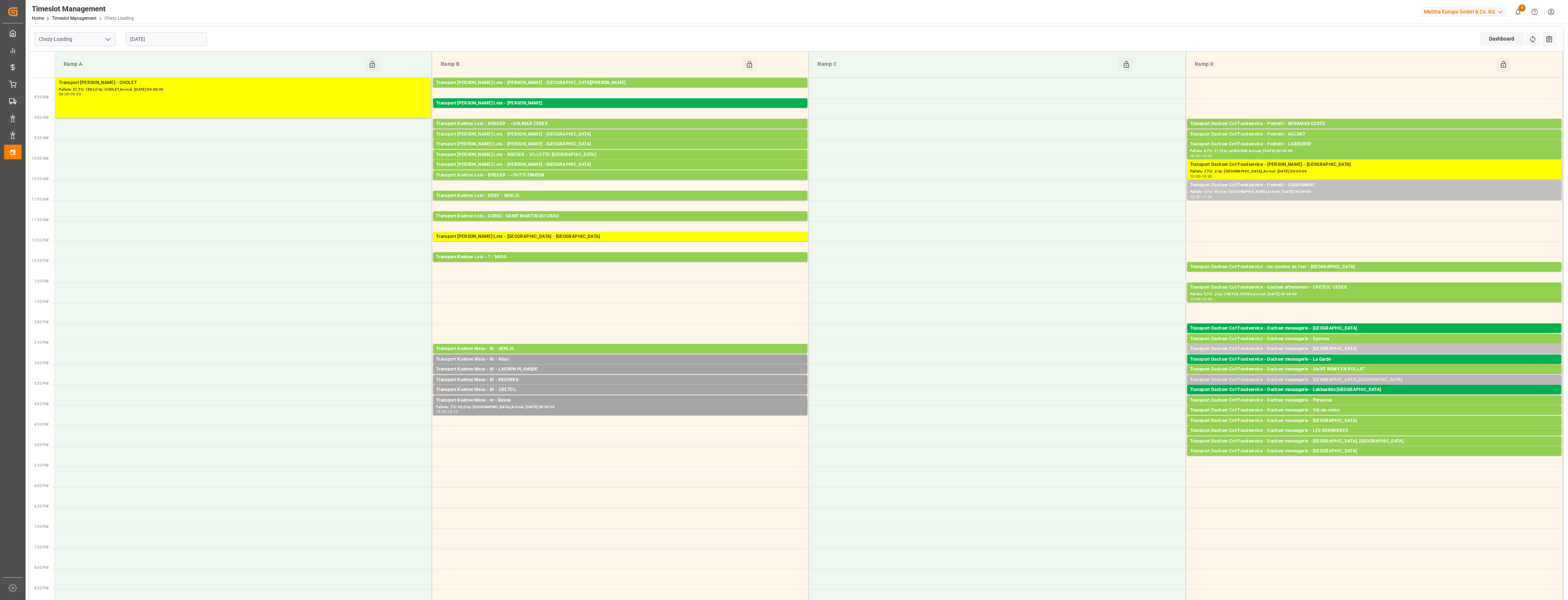
click at [1343, 378] on div "Transport Dachser Cof Foodservice - Dachser messagerie - [GEOGRAPHIC_DATA],[GEO…" at bounding box center [1374, 380] width 368 height 7
click at [1078, 401] on button "Open" at bounding box center [1091, 402] width 51 height 9
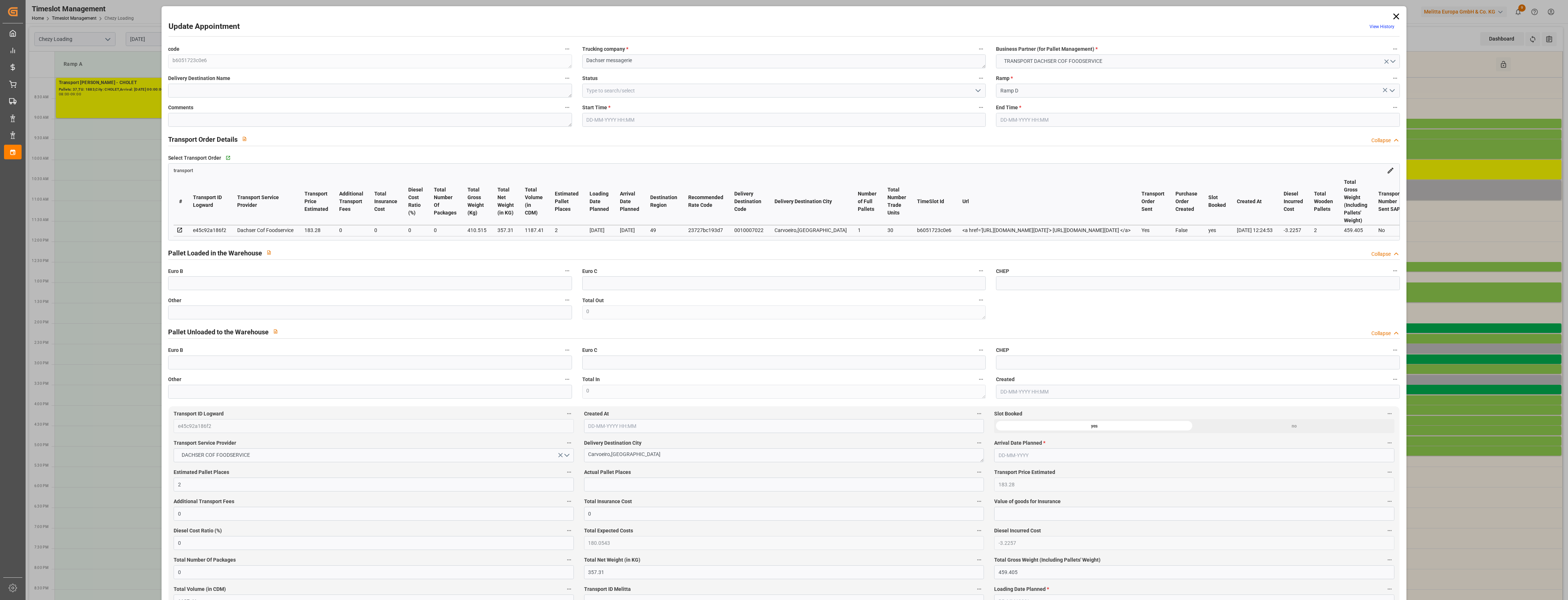
type input "2"
type input "183.28"
type input "0"
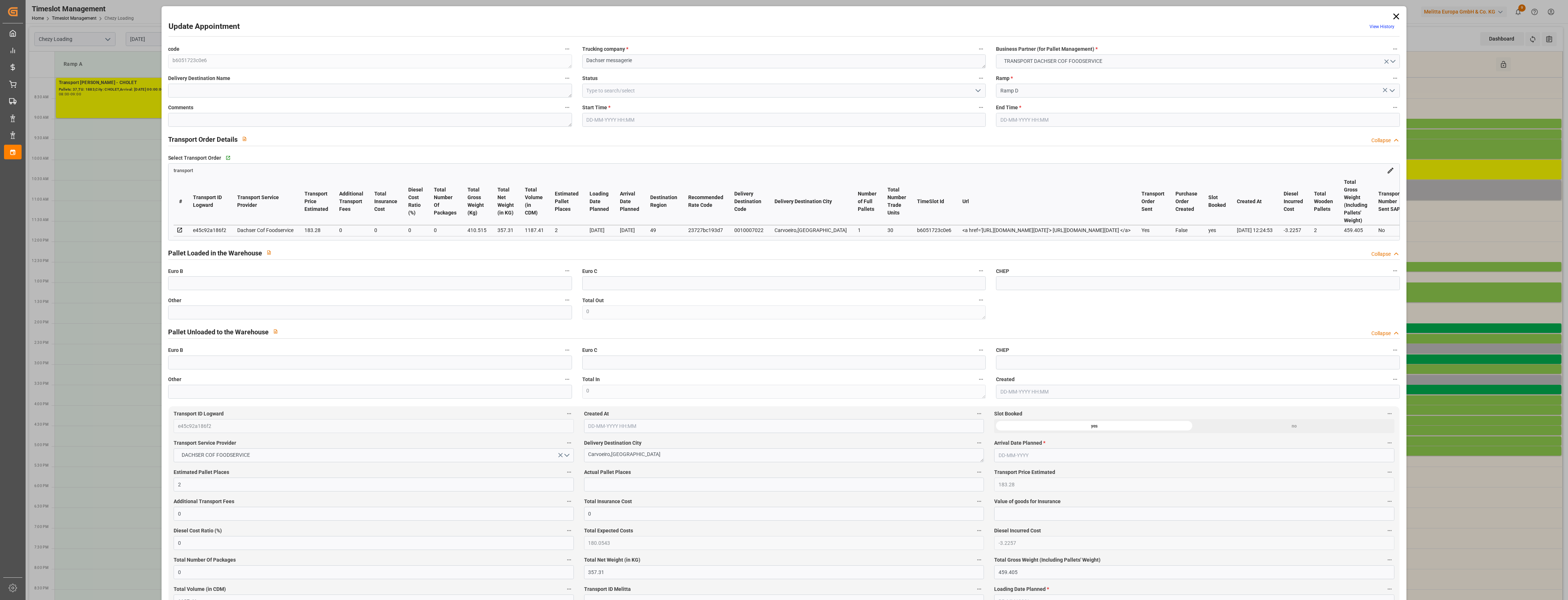
type input "180.0543"
type input "-3.2257"
type input "0"
type input "357.31"
type input "459.405"
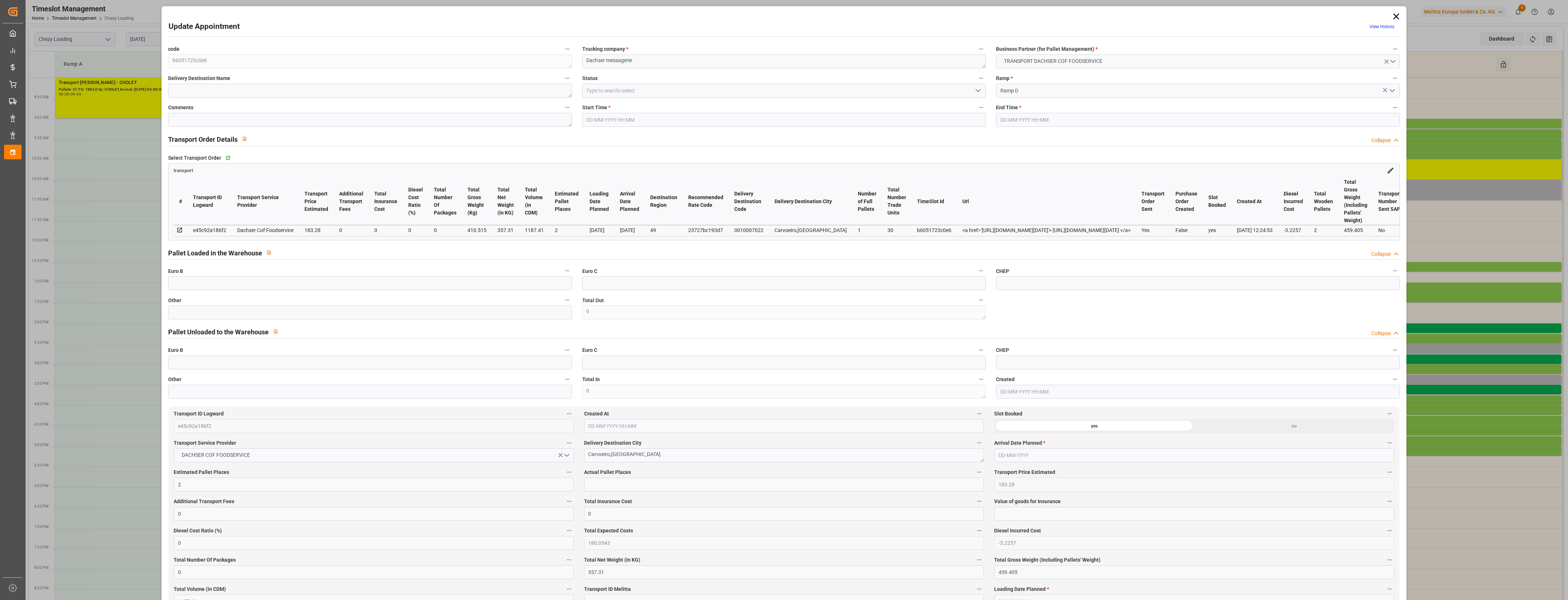
type input "1187.41"
type input "49"
type input "1"
type input "30"
type input "2"
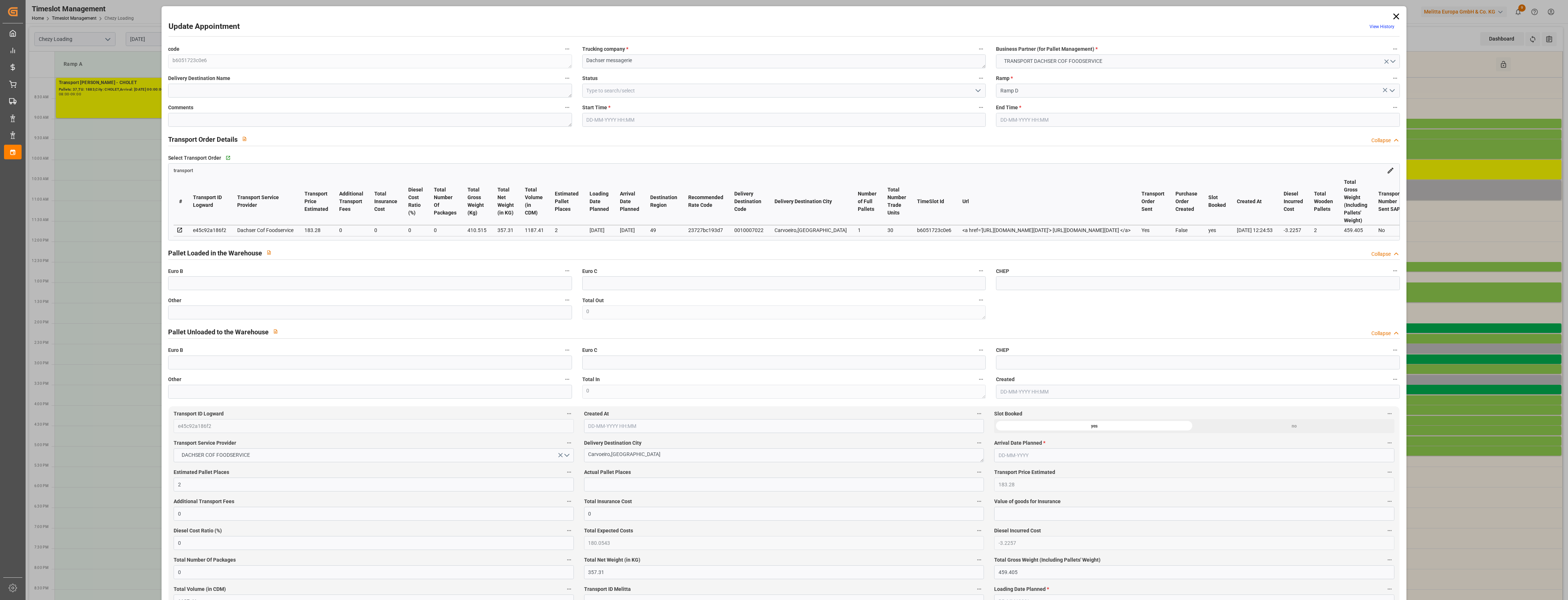
type input "101"
type input "410.515"
type input "0"
type input "4710.8598"
type input "0"
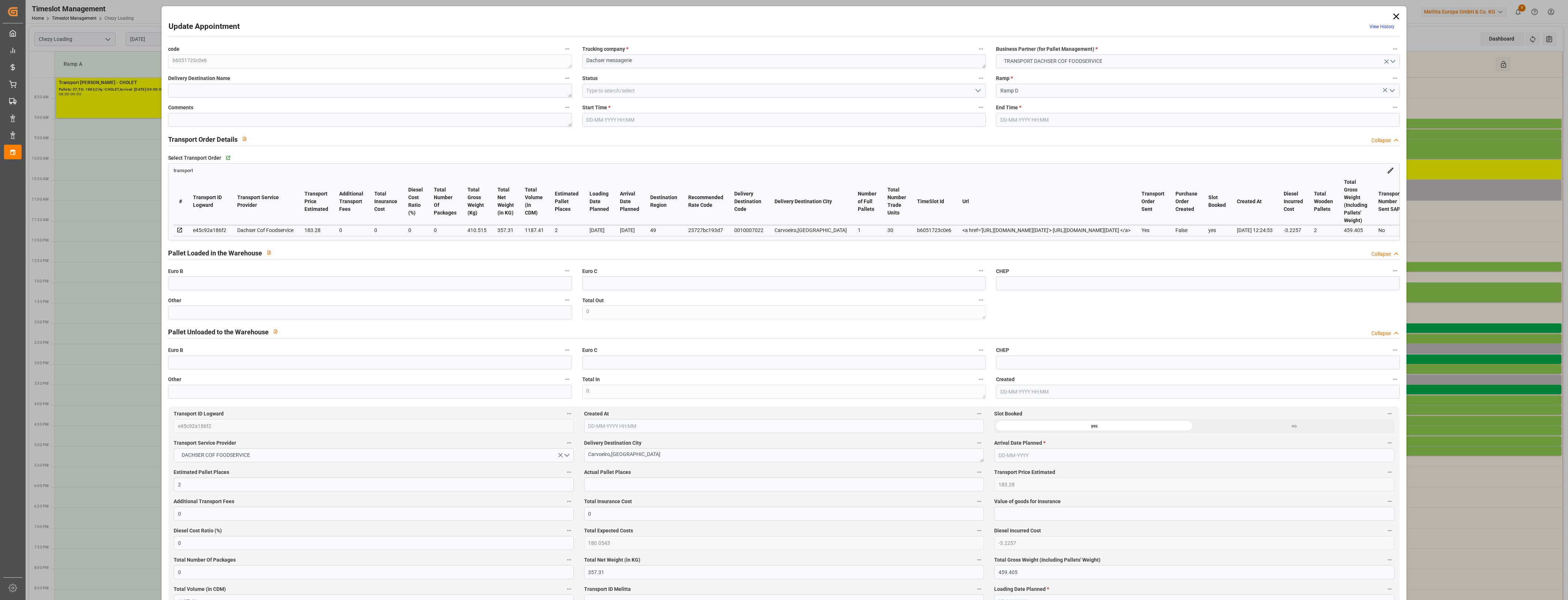
type input "0"
type input "21"
type input "35"
type input "[DATE] 15:15"
type input "[DATE] 15:30"
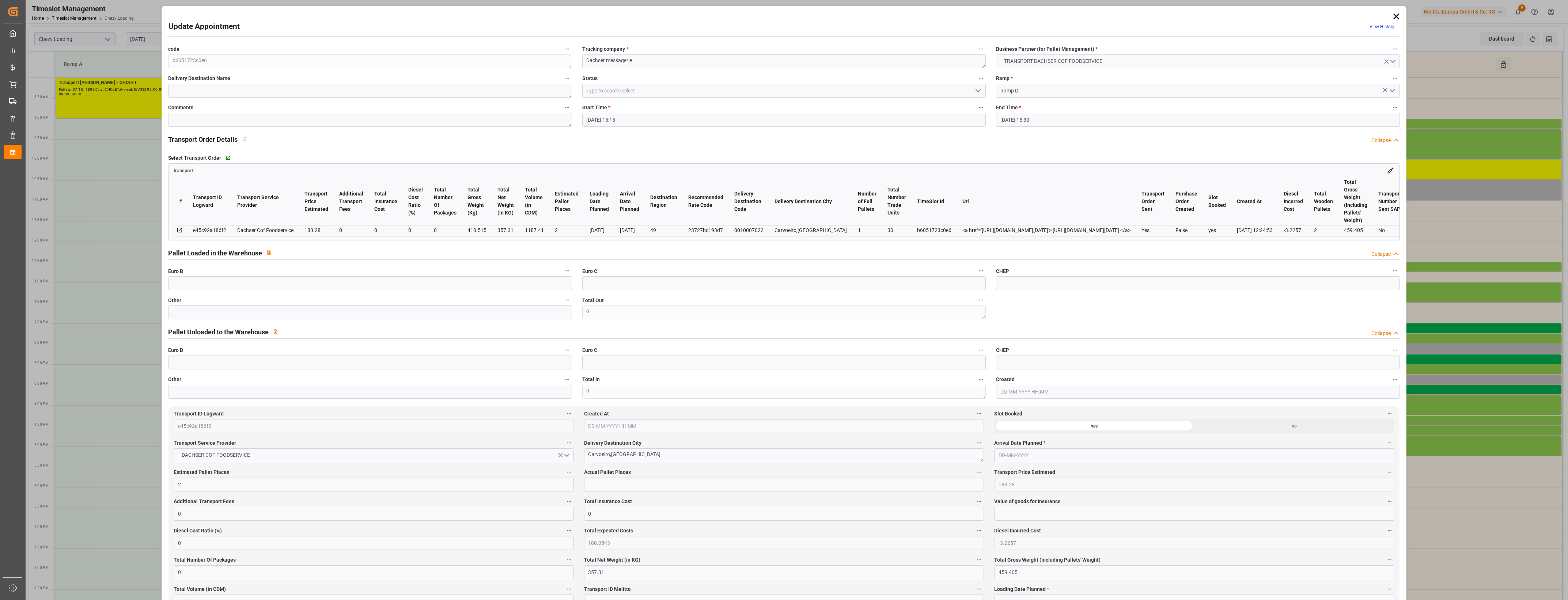
type input "[DATE] 12:52"
type input "[DATE] 12:24"
type input "[DATE]"
click at [244, 319] on input "text" at bounding box center [369, 312] width 404 height 14
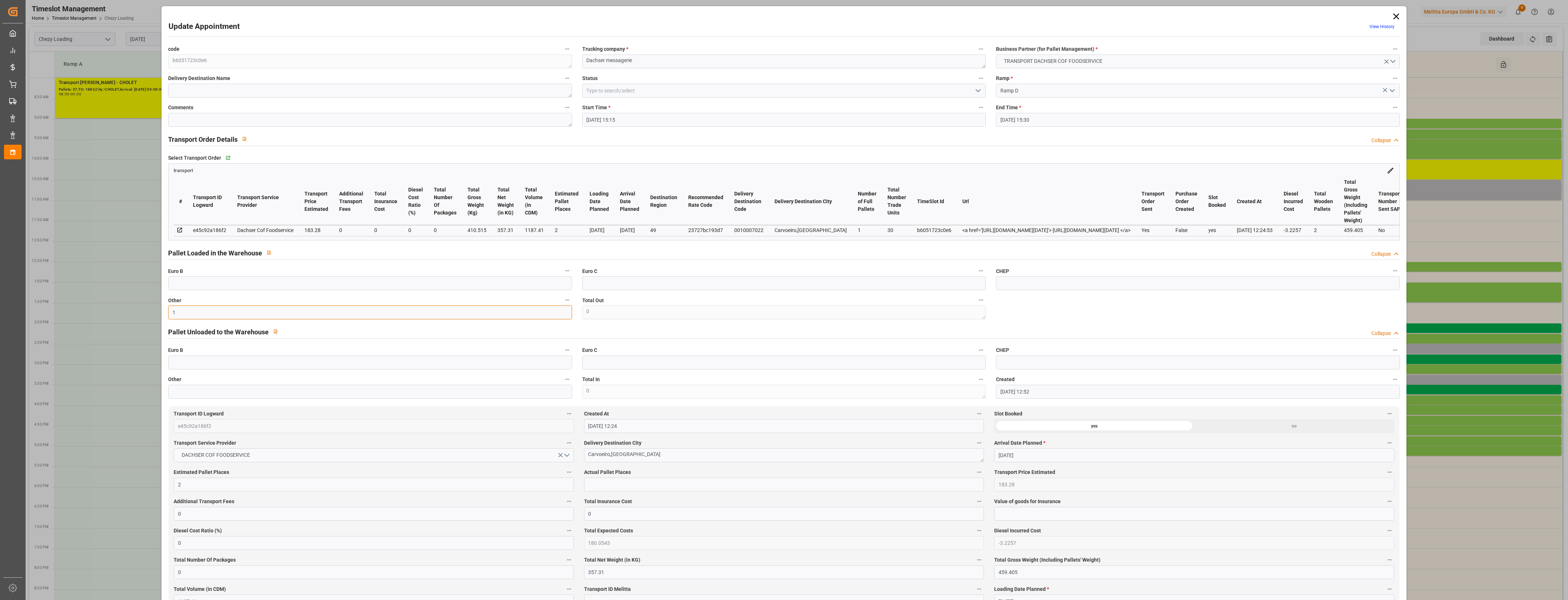
type input "1"
click at [651, 490] on input "text" at bounding box center [784, 484] width 400 height 14
type input "1"
click at [666, 477] on label "Actual Pallet Places" at bounding box center [784, 472] width 400 height 10
click at [975, 477] on button "Actual Pallet Places" at bounding box center [979, 472] width 10 height 10
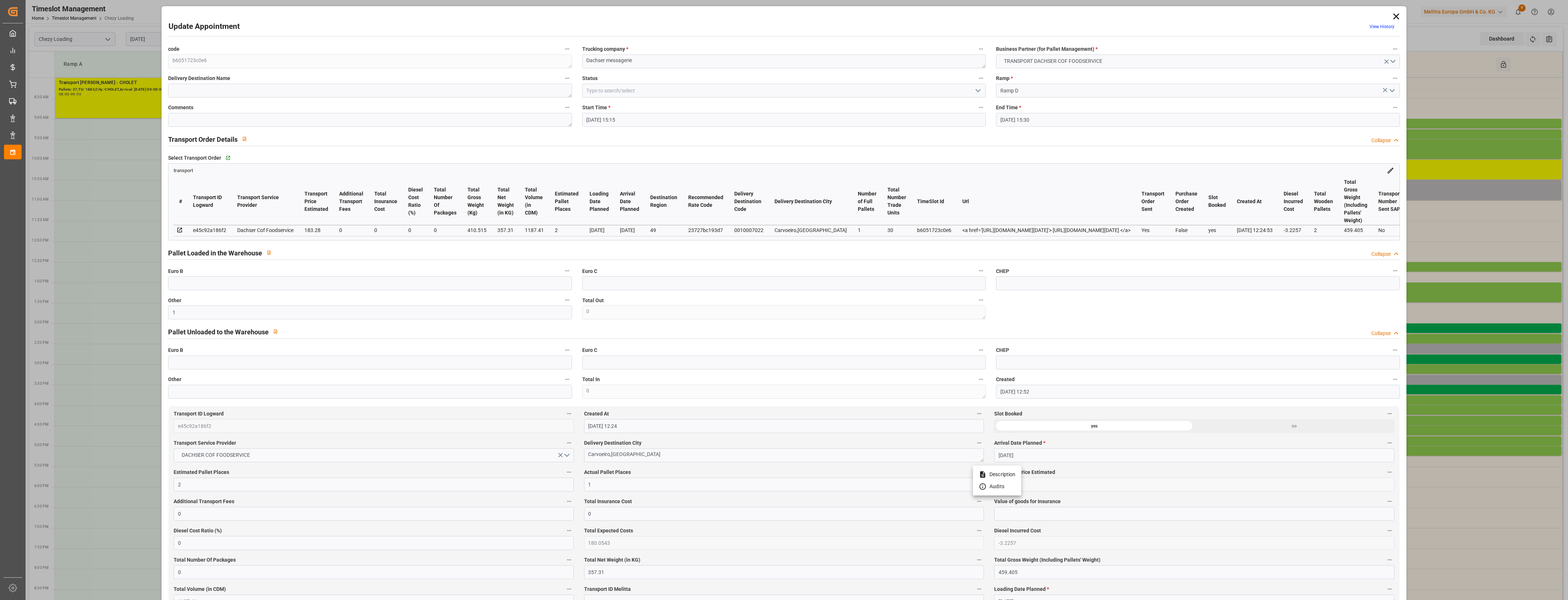
click at [676, 472] on div at bounding box center [784, 300] width 1568 height 600
click at [975, 92] on icon "open menu" at bounding box center [978, 91] width 9 height 9
click at [615, 222] on div "Picked Up" at bounding box center [784, 222] width 403 height 16
type input "Picked Up"
